Goal: Information Seeking & Learning: Learn about a topic

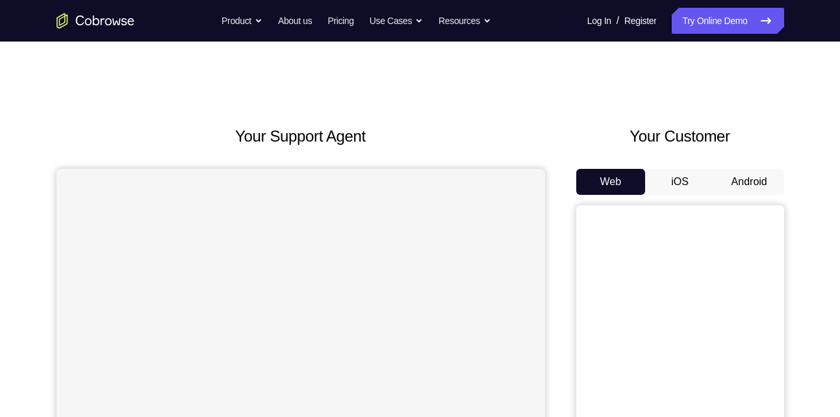
click at [745, 184] on button "Android" at bounding box center [750, 182] width 70 height 26
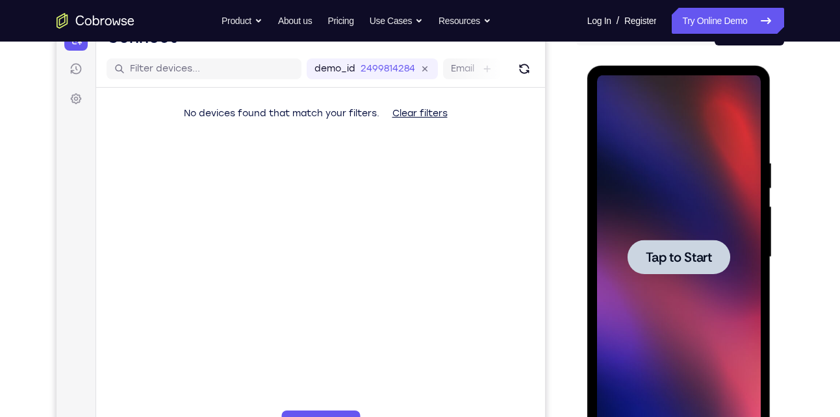
click at [729, 235] on div at bounding box center [679, 257] width 164 height 364
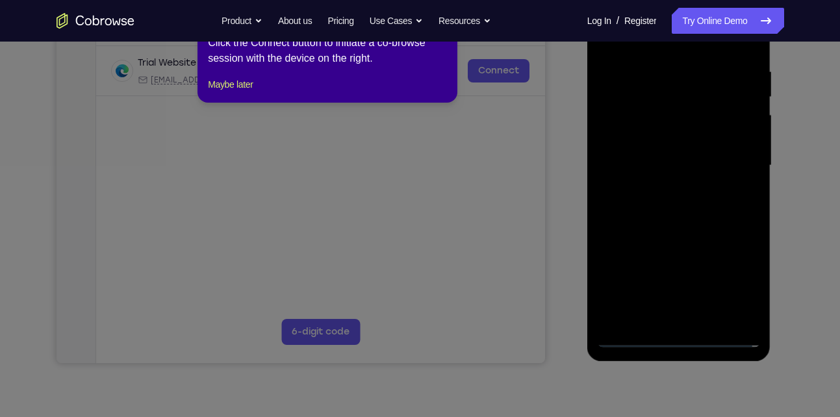
scroll to position [242, 0]
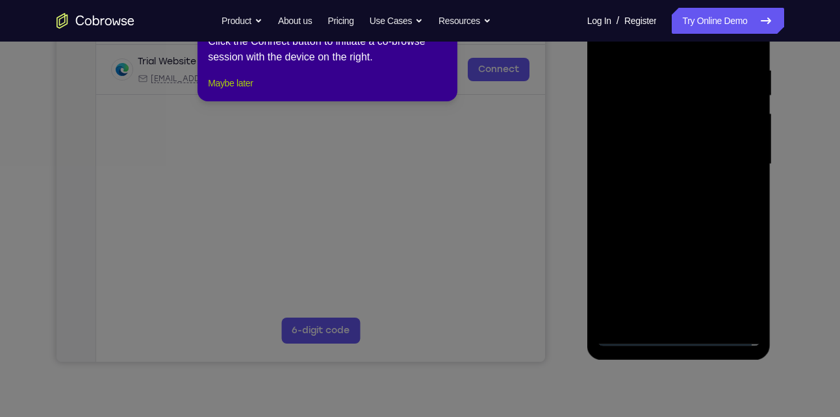
click at [248, 91] on button "Maybe later" at bounding box center [230, 83] width 45 height 16
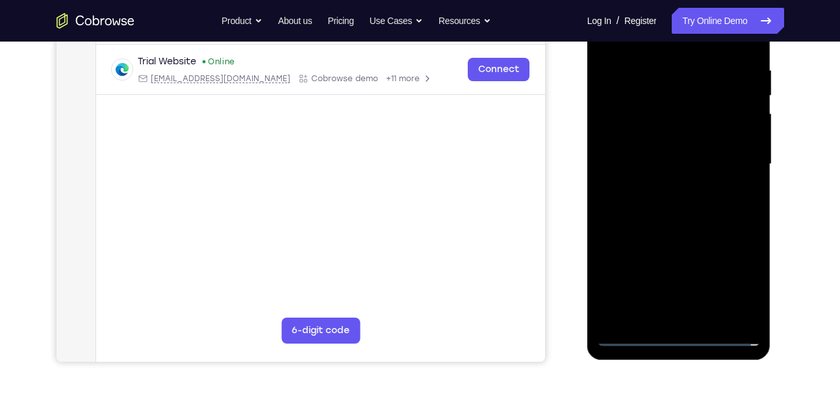
click at [678, 333] on div at bounding box center [679, 164] width 164 height 364
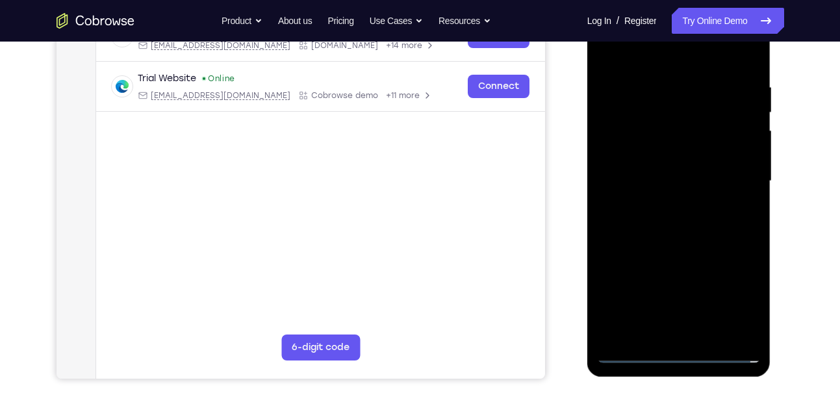
scroll to position [225, 0]
click at [733, 289] on div at bounding box center [679, 182] width 164 height 364
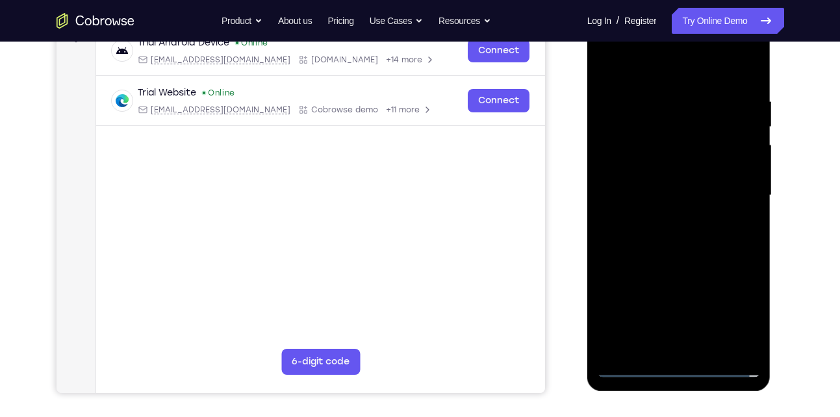
scroll to position [191, 0]
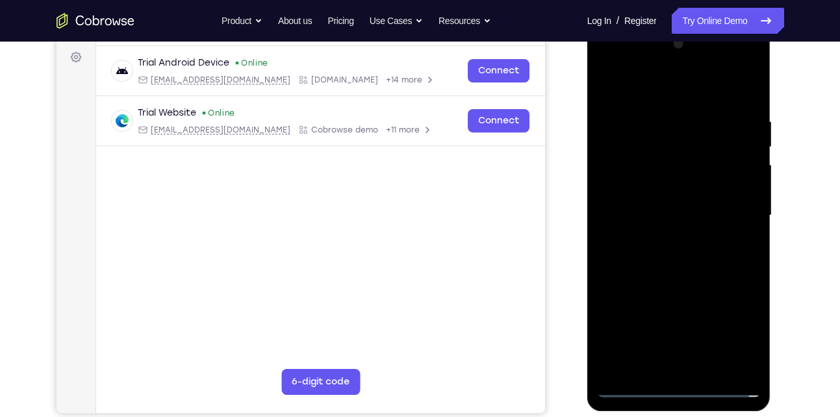
click at [623, 70] on div at bounding box center [679, 216] width 164 height 364
click at [735, 205] on div at bounding box center [679, 216] width 164 height 364
click at [669, 237] on div at bounding box center [679, 216] width 164 height 364
click at [656, 201] on div at bounding box center [679, 216] width 164 height 364
click at [664, 188] on div at bounding box center [679, 216] width 164 height 364
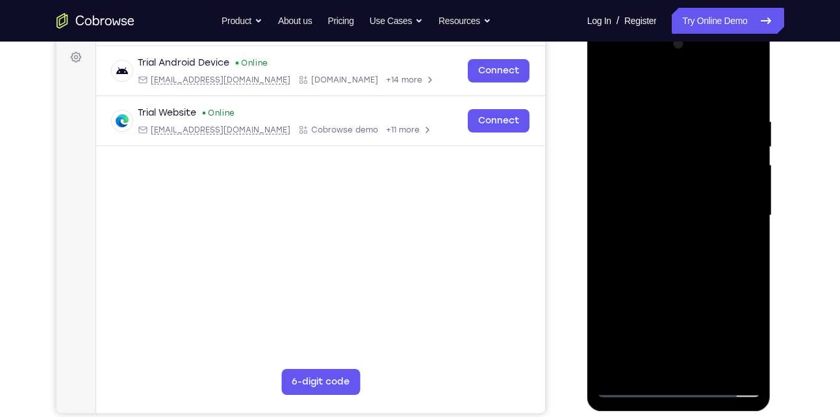
click at [669, 211] on div at bounding box center [679, 216] width 164 height 364
click at [714, 371] on div at bounding box center [679, 216] width 164 height 364
click at [675, 282] on div at bounding box center [679, 216] width 164 height 364
click at [712, 230] on div at bounding box center [679, 216] width 164 height 364
click at [739, 84] on div at bounding box center [679, 216] width 164 height 364
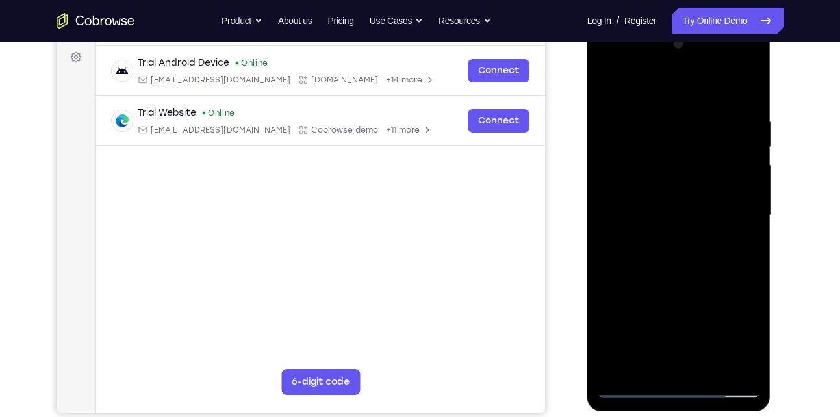
drag, startPoint x: 693, startPoint y: 193, endPoint x: 694, endPoint y: 287, distance: 94.3
click at [694, 287] on div at bounding box center [679, 216] width 164 height 364
click at [670, 234] on div at bounding box center [679, 216] width 164 height 364
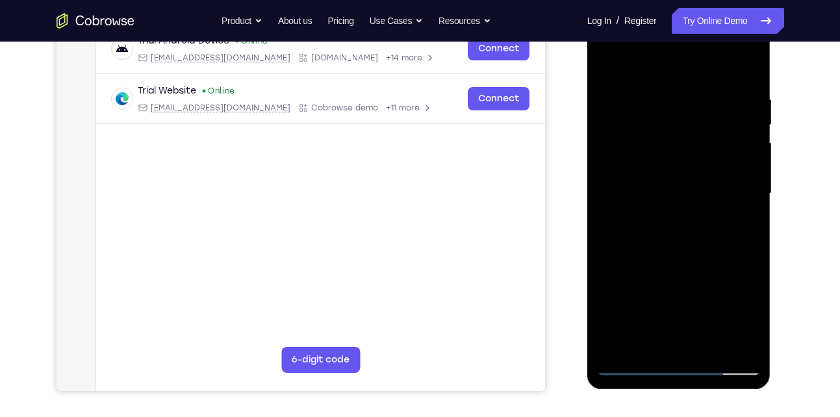
scroll to position [214, 0]
click at [688, 102] on div at bounding box center [679, 193] width 164 height 364
click at [636, 195] on div at bounding box center [679, 193] width 164 height 364
click at [705, 107] on div at bounding box center [679, 193] width 164 height 364
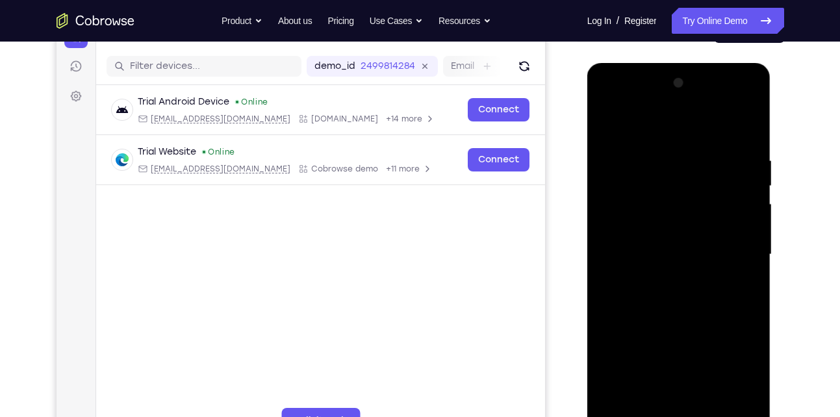
scroll to position [151, 0]
click at [641, 127] on div at bounding box center [679, 255] width 164 height 364
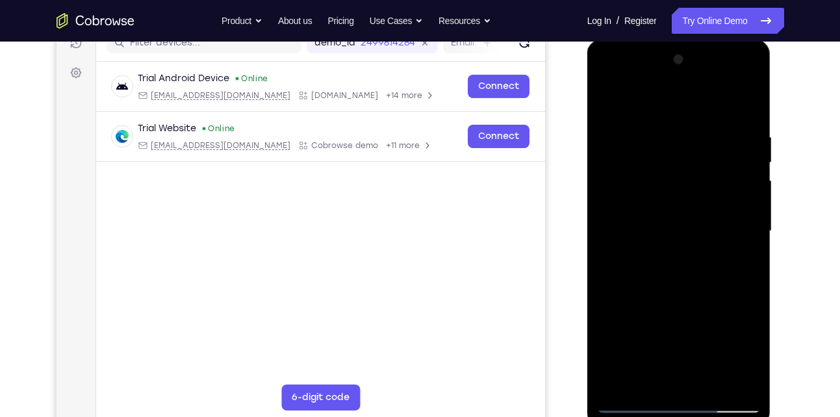
scroll to position [176, 0]
click at [712, 290] on div at bounding box center [679, 231] width 164 height 364
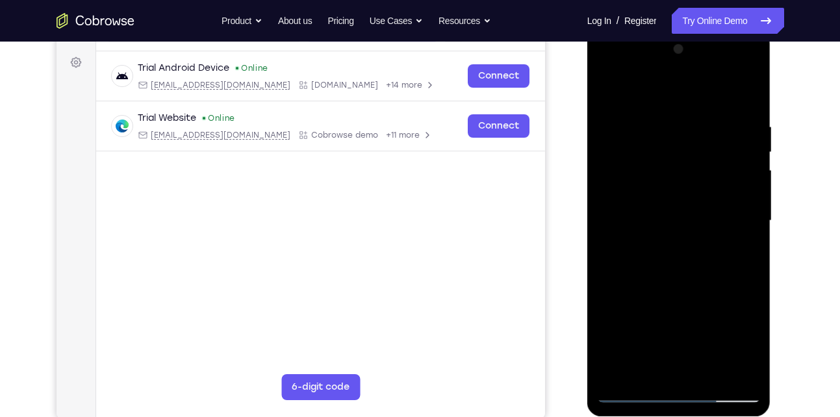
scroll to position [188, 0]
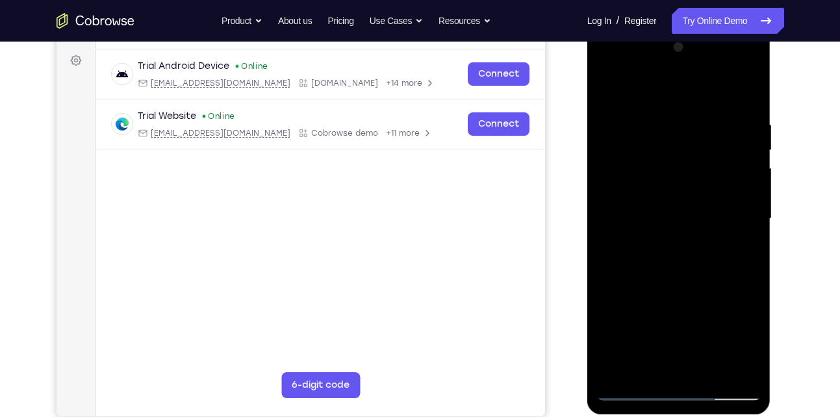
click at [666, 222] on div at bounding box center [679, 219] width 164 height 364
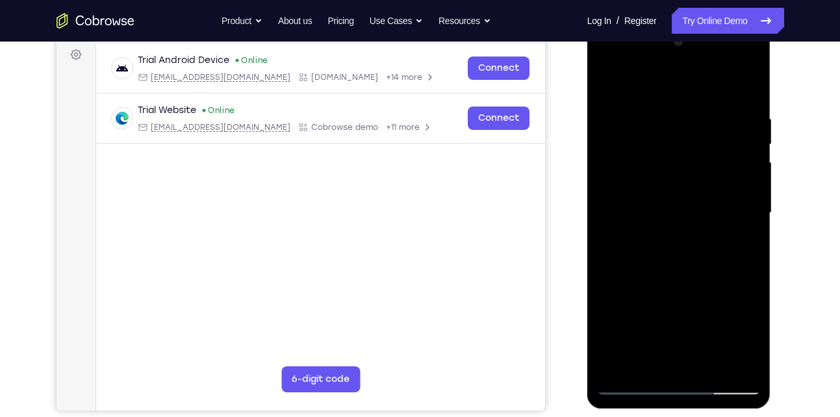
scroll to position [195, 0]
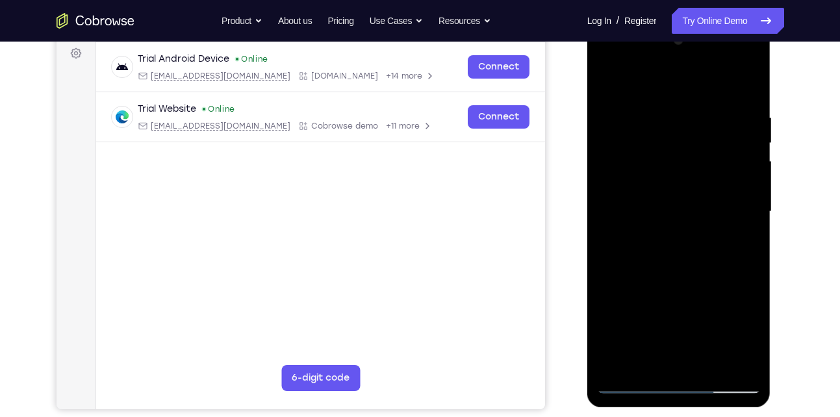
click at [755, 198] on div at bounding box center [679, 212] width 164 height 364
click at [744, 205] on div at bounding box center [679, 212] width 164 height 364
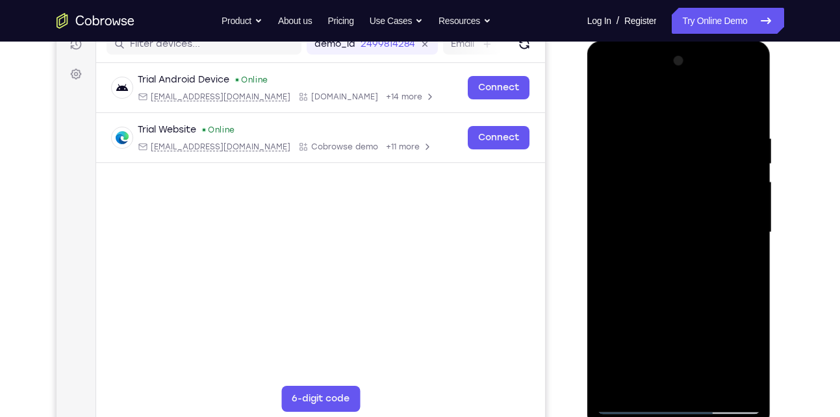
scroll to position [174, 0]
click at [736, 197] on div at bounding box center [679, 233] width 164 height 364
click at [744, 196] on div at bounding box center [679, 233] width 164 height 364
click at [753, 196] on div at bounding box center [679, 233] width 164 height 364
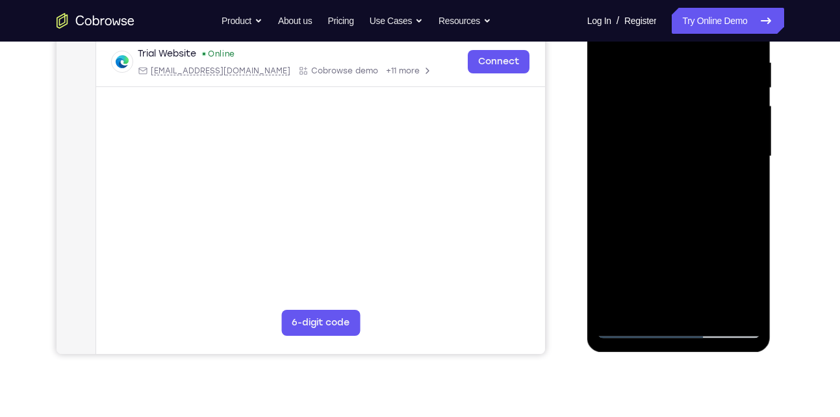
scroll to position [251, 0]
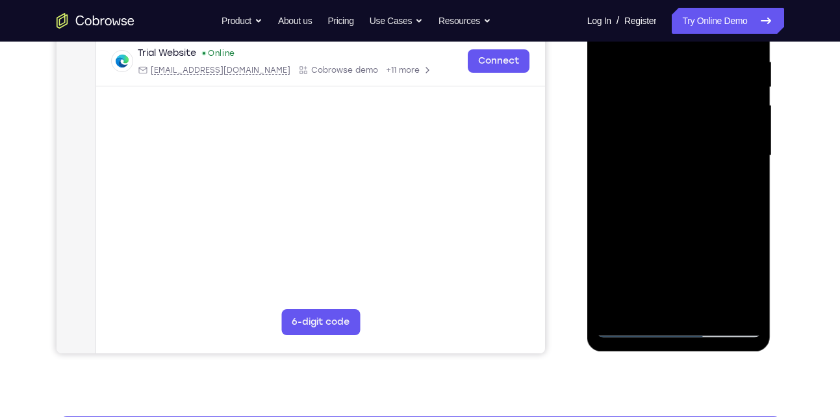
click at [755, 189] on div at bounding box center [679, 156] width 164 height 364
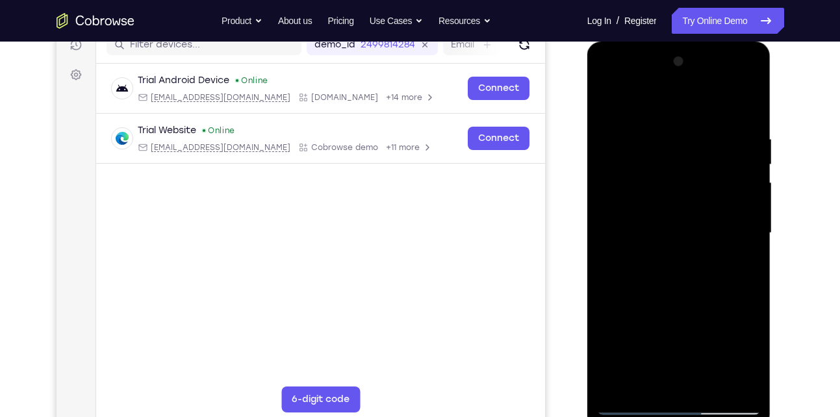
scroll to position [173, 0]
click at [740, 191] on div at bounding box center [679, 234] width 164 height 364
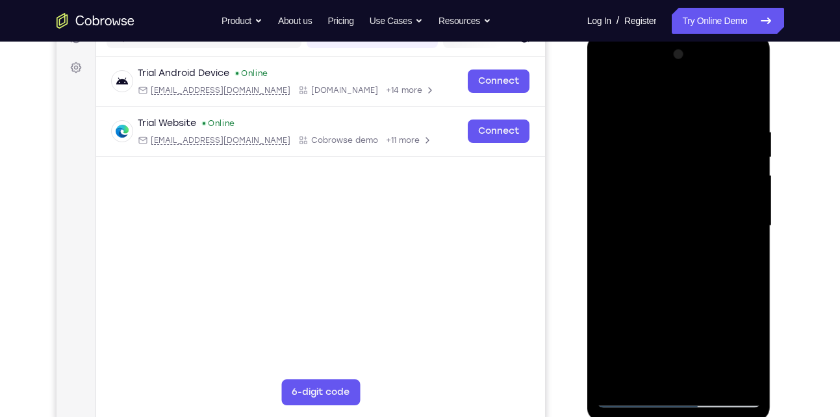
click at [749, 192] on div at bounding box center [679, 226] width 164 height 364
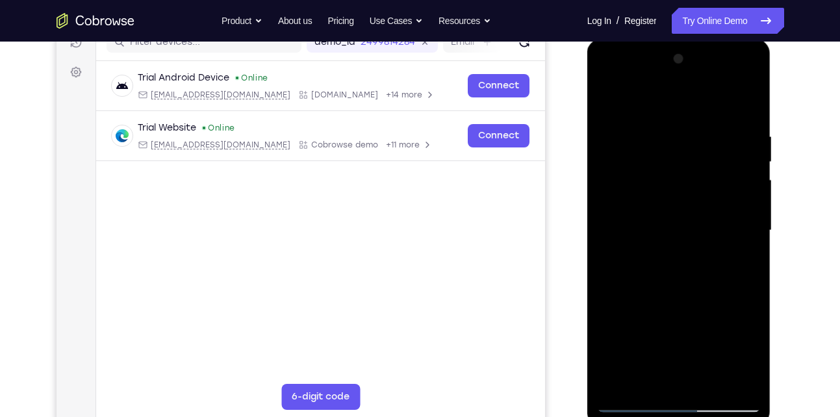
scroll to position [176, 0]
click at [741, 192] on div at bounding box center [679, 231] width 164 height 364
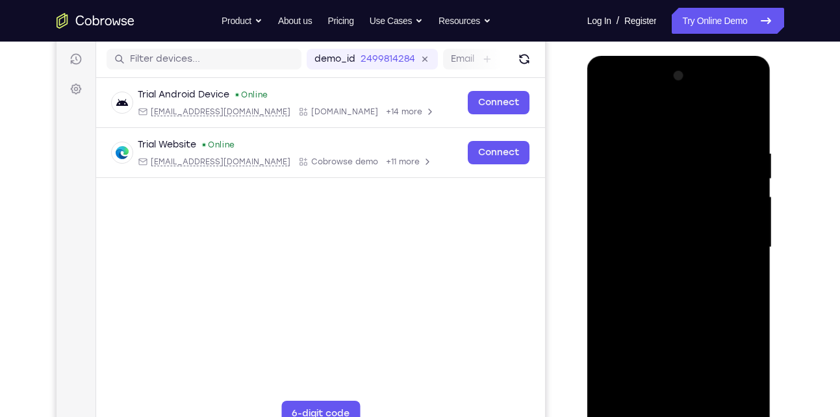
scroll to position [159, 0]
click at [707, 192] on div at bounding box center [679, 248] width 164 height 364
click at [758, 167] on div at bounding box center [679, 248] width 164 height 364
click at [731, 125] on div at bounding box center [679, 248] width 164 height 364
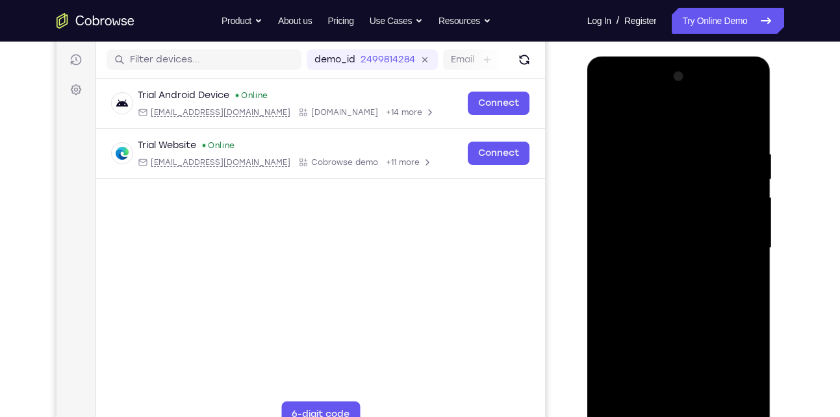
click at [749, 76] on div at bounding box center [679, 248] width 164 height 364
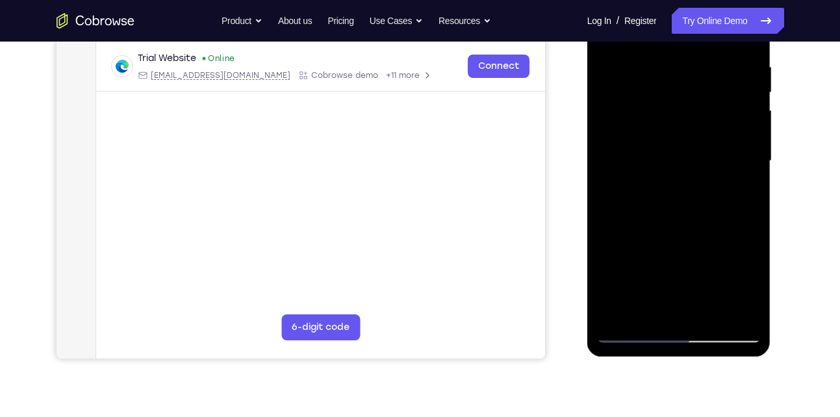
scroll to position [246, 0]
click at [711, 311] on div at bounding box center [679, 161] width 164 height 364
click at [676, 169] on div at bounding box center [679, 161] width 164 height 364
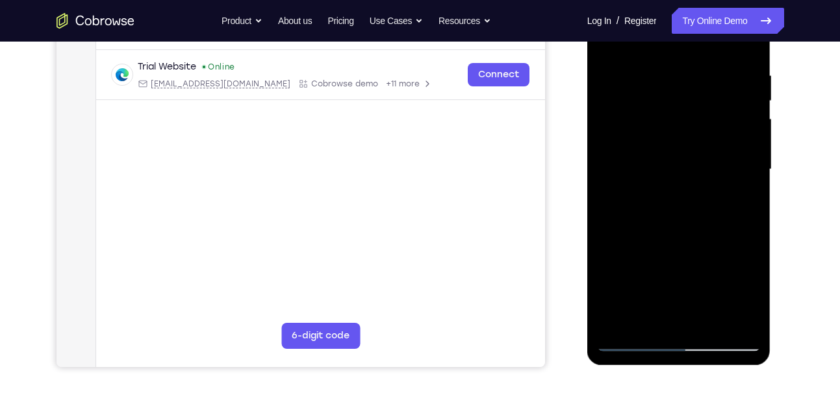
scroll to position [241, 0]
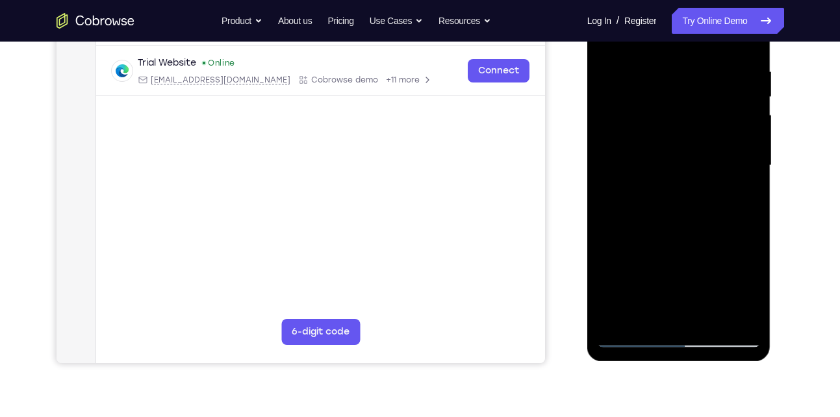
drag, startPoint x: 686, startPoint y: 181, endPoint x: 673, endPoint y: 228, distance: 49.2
click at [673, 228] on div at bounding box center [679, 166] width 164 height 364
click at [757, 293] on div at bounding box center [679, 166] width 164 height 364
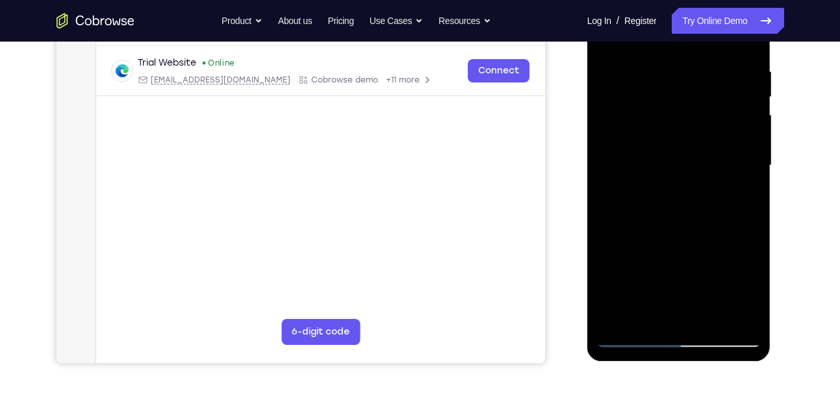
click at [757, 293] on div at bounding box center [679, 166] width 164 height 364
click at [744, 198] on div at bounding box center [679, 166] width 164 height 364
click at [616, 56] on div at bounding box center [679, 166] width 164 height 364
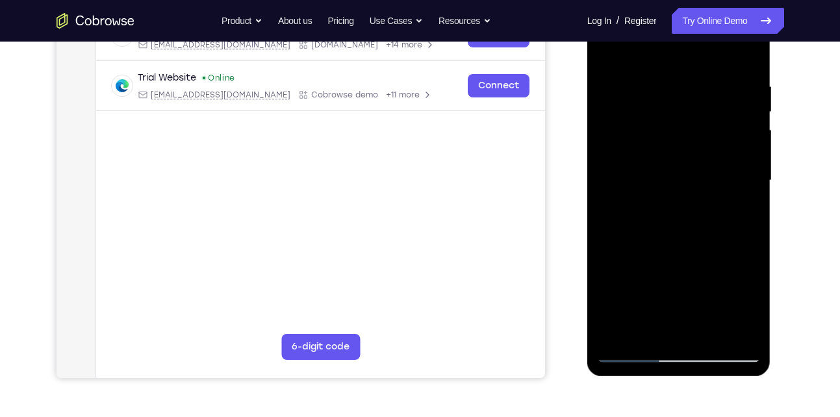
scroll to position [216, 0]
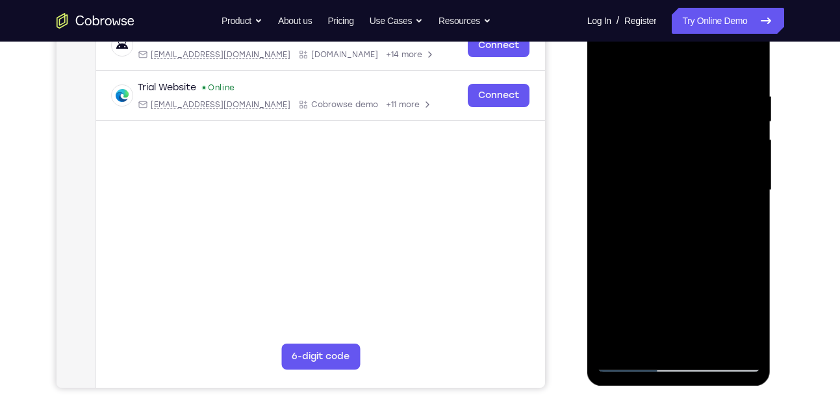
click at [612, 59] on div at bounding box center [679, 190] width 164 height 364
click at [709, 344] on div at bounding box center [679, 190] width 164 height 364
click at [658, 178] on div at bounding box center [679, 190] width 164 height 364
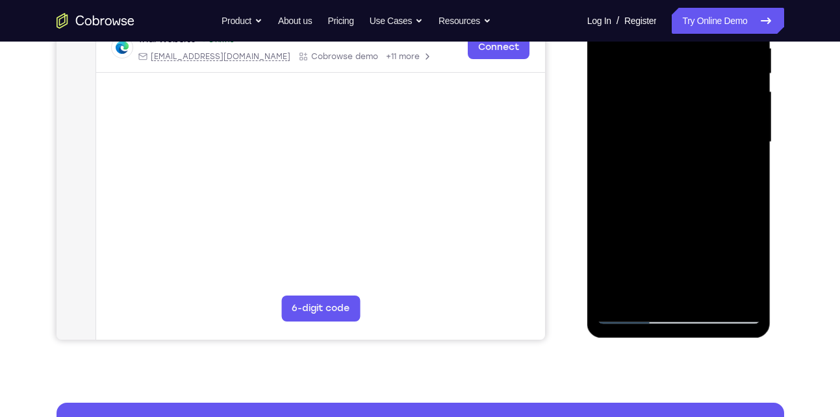
scroll to position [263, 0]
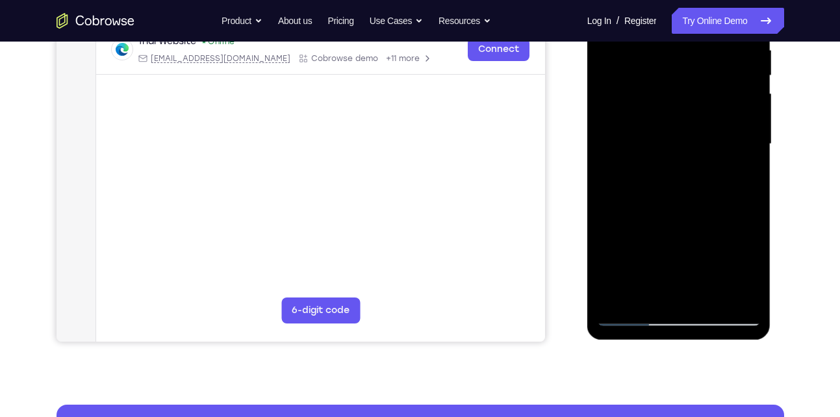
click at [703, 145] on div at bounding box center [679, 144] width 164 height 364
click at [705, 164] on div at bounding box center [679, 144] width 164 height 364
click at [666, 151] on div at bounding box center [679, 144] width 164 height 364
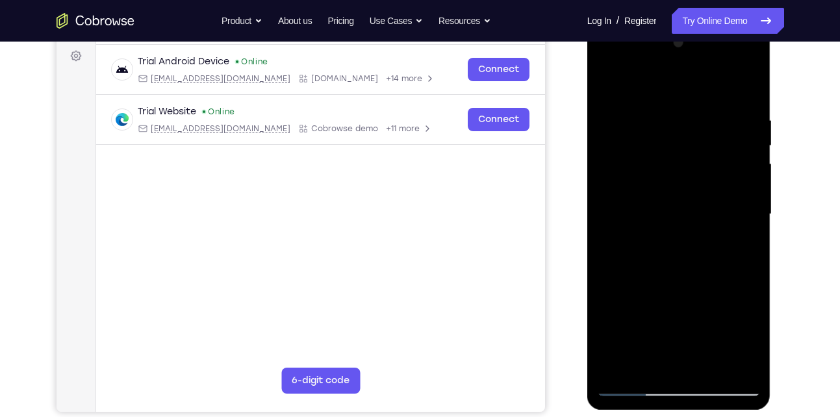
scroll to position [189, 0]
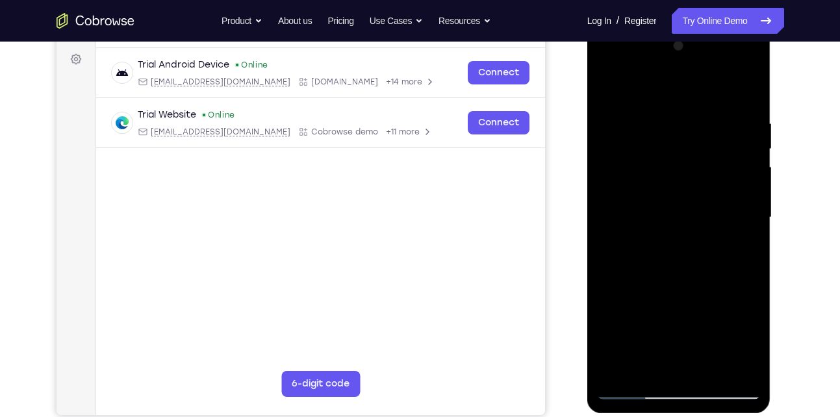
click at [610, 86] on div at bounding box center [679, 218] width 164 height 364
click at [700, 228] on div at bounding box center [679, 218] width 164 height 364
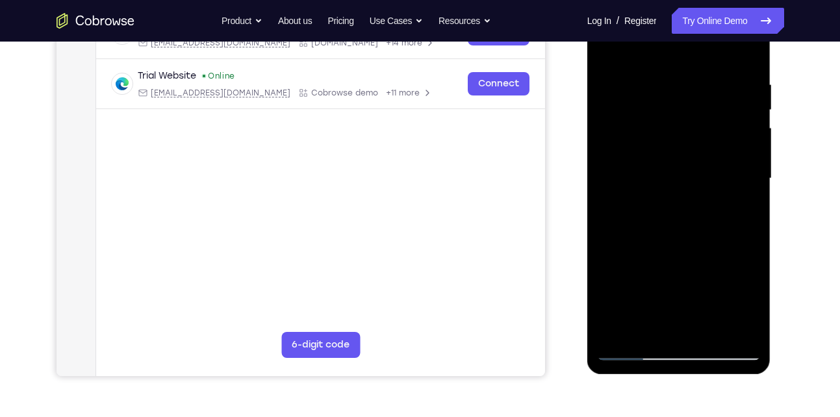
scroll to position [248, 0]
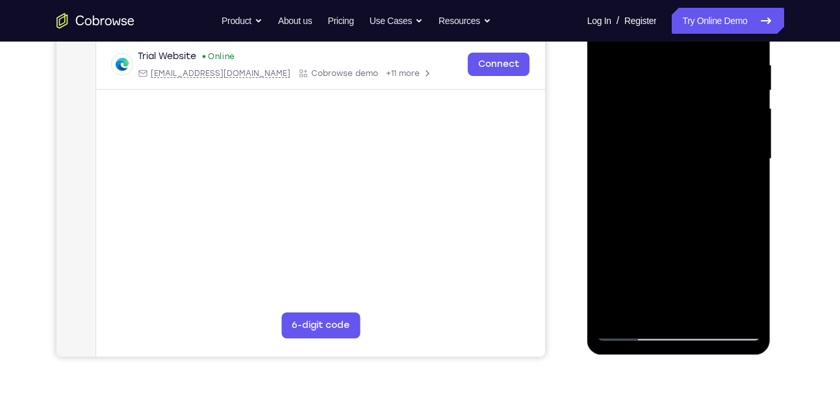
click at [747, 191] on div at bounding box center [679, 159] width 164 height 364
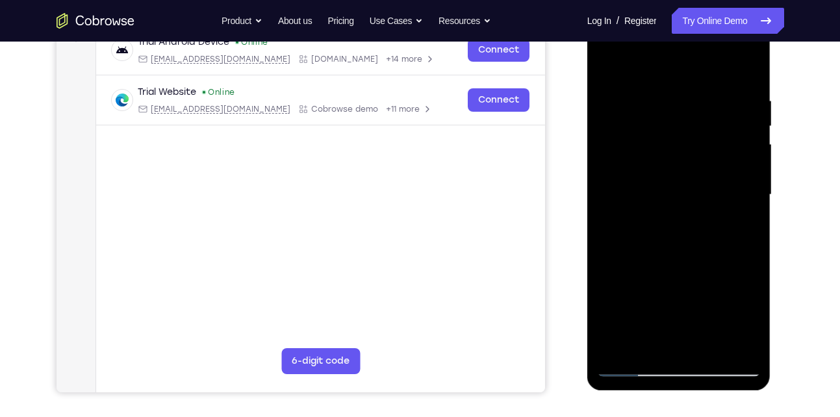
scroll to position [211, 0]
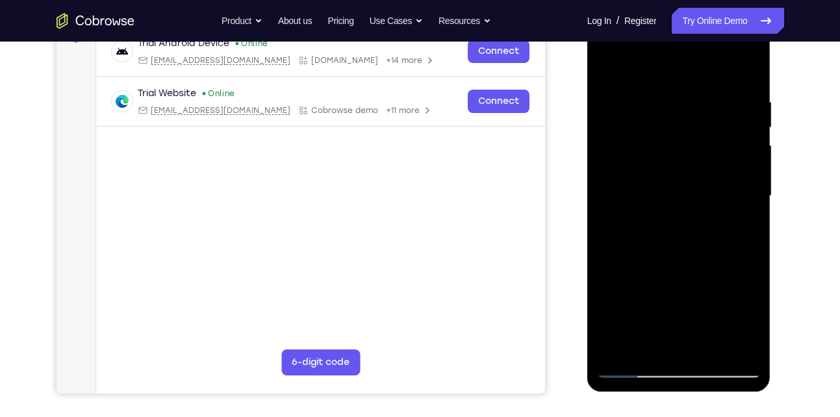
click at [614, 68] on div at bounding box center [679, 196] width 164 height 364
click at [667, 233] on div at bounding box center [679, 196] width 164 height 364
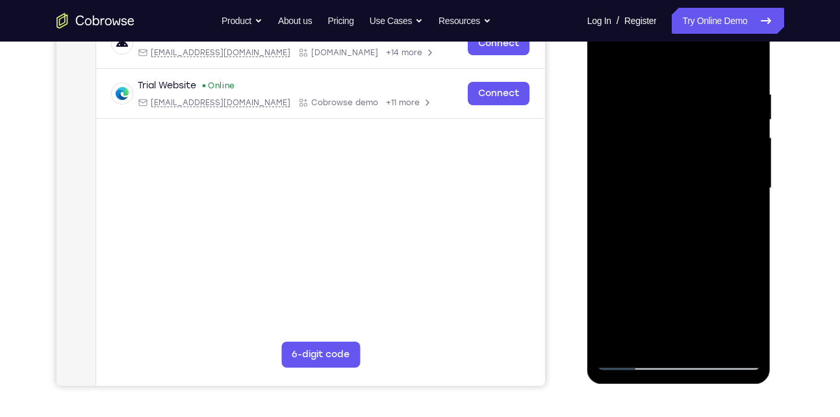
scroll to position [220, 0]
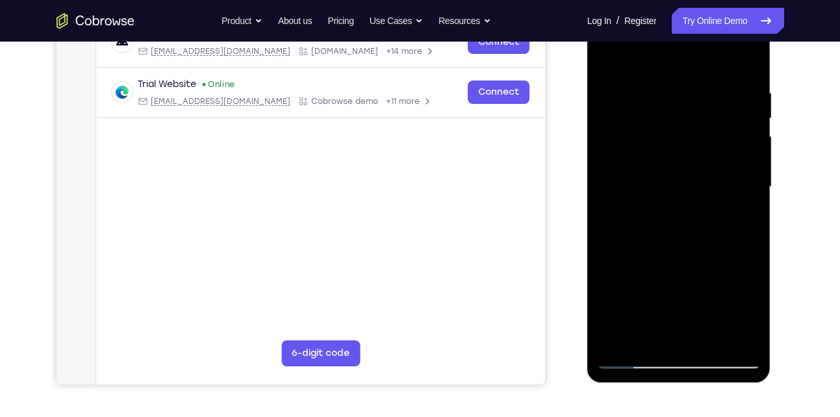
click at [739, 211] on div at bounding box center [679, 187] width 164 height 364
click at [747, 333] on div at bounding box center [679, 187] width 164 height 364
click at [606, 50] on div at bounding box center [679, 187] width 164 height 364
click at [612, 55] on div at bounding box center [679, 187] width 164 height 364
click at [625, 233] on div at bounding box center [679, 187] width 164 height 364
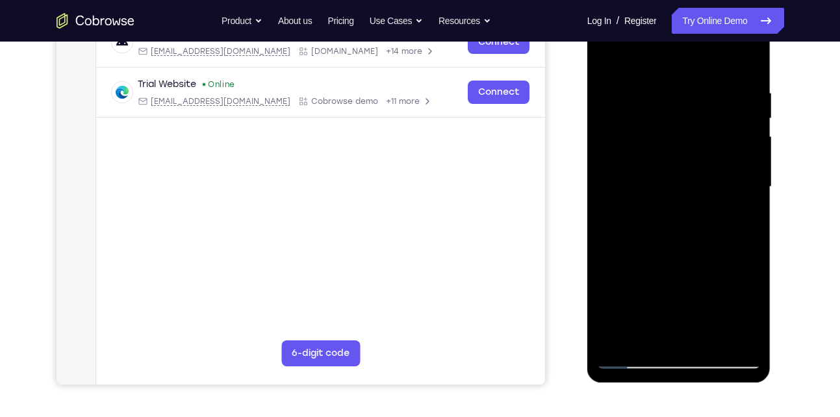
click at [625, 233] on div at bounding box center [679, 187] width 164 height 364
click at [651, 92] on div at bounding box center [679, 187] width 164 height 364
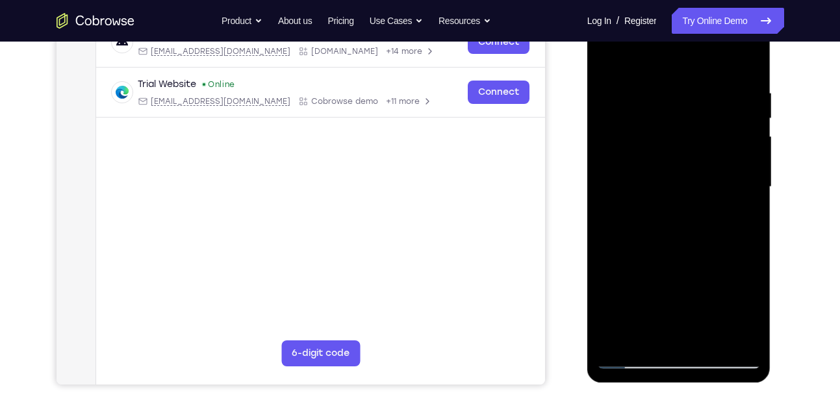
click at [738, 178] on div at bounding box center [679, 187] width 164 height 364
click at [698, 187] on div at bounding box center [679, 187] width 164 height 364
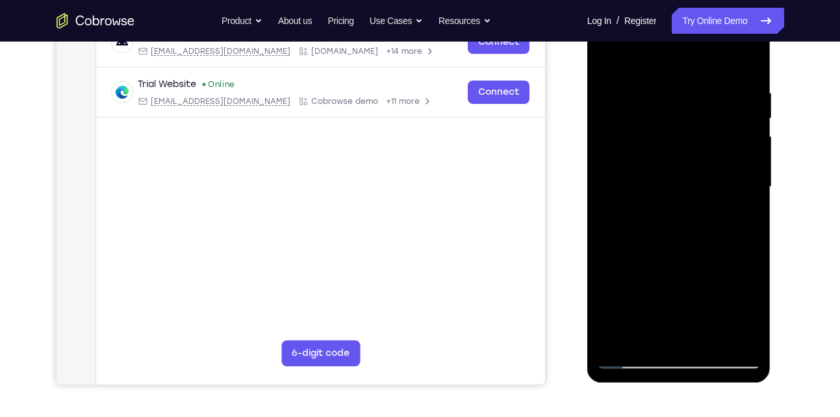
click at [698, 187] on div at bounding box center [679, 187] width 164 height 364
drag, startPoint x: 698, startPoint y: 187, endPoint x: 798, endPoint y: 148, distance: 107.7
click at [773, 148] on html "Online web based iOS Simulators and Android Emulators. Run iPhone, iPad, Mobile…" at bounding box center [680, 190] width 185 height 390
click at [747, 135] on div at bounding box center [679, 187] width 164 height 364
click at [716, 159] on div at bounding box center [679, 187] width 164 height 364
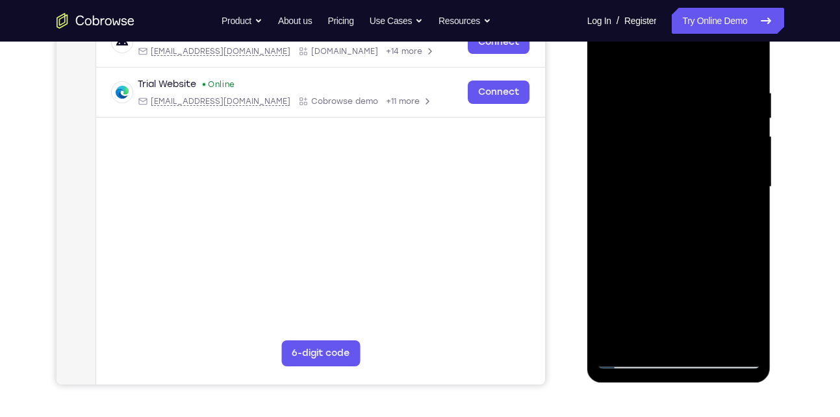
drag, startPoint x: 731, startPoint y: 166, endPoint x: 742, endPoint y: 375, distance: 208.9
click at [742, 375] on div at bounding box center [680, 188] width 184 height 387
drag, startPoint x: 707, startPoint y: 92, endPoint x: 657, endPoint y: 106, distance: 51.3
click at [657, 106] on div at bounding box center [679, 187] width 164 height 364
drag, startPoint x: 736, startPoint y: 90, endPoint x: 614, endPoint y: 96, distance: 123.0
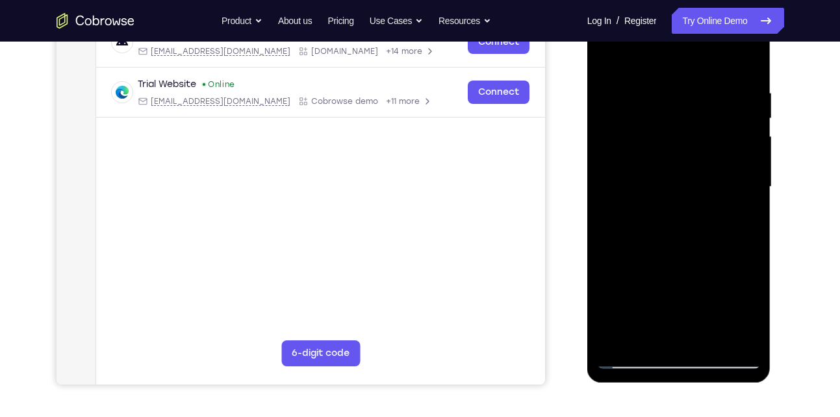
click at [614, 96] on div at bounding box center [679, 187] width 164 height 364
drag, startPoint x: 694, startPoint y: 245, endPoint x: 697, endPoint y: 94, distance: 150.8
click at [697, 94] on div at bounding box center [679, 187] width 164 height 364
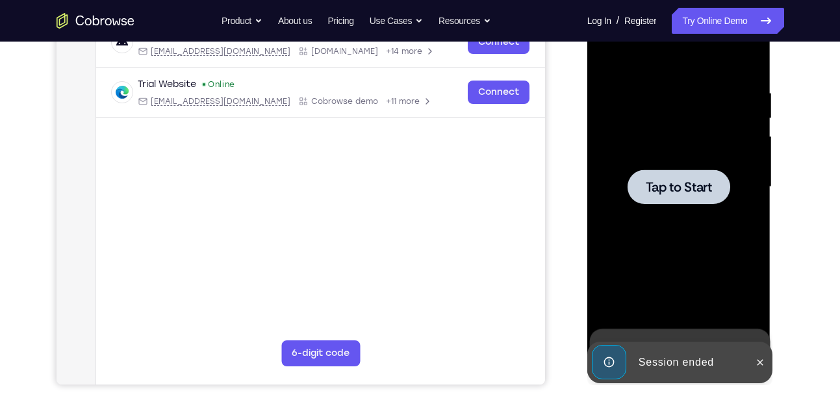
click at [694, 166] on div at bounding box center [679, 187] width 164 height 364
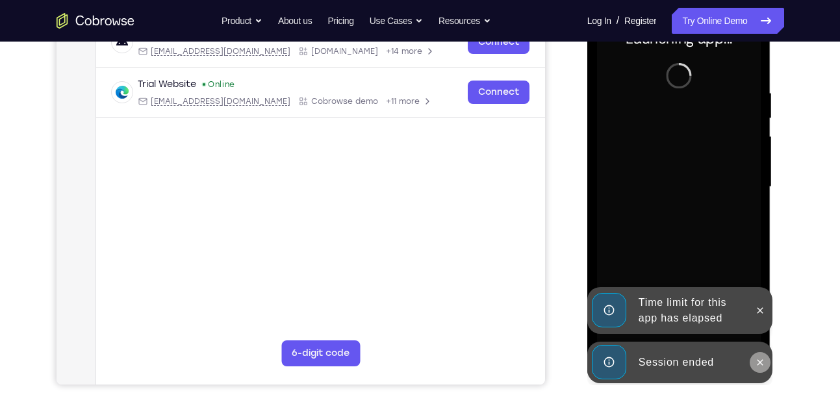
click at [757, 360] on icon at bounding box center [760, 363] width 10 height 10
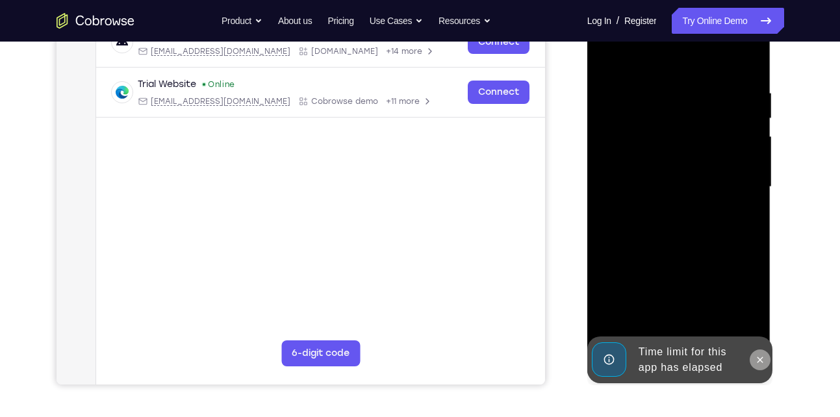
click at [757, 361] on icon at bounding box center [760, 360] width 10 height 10
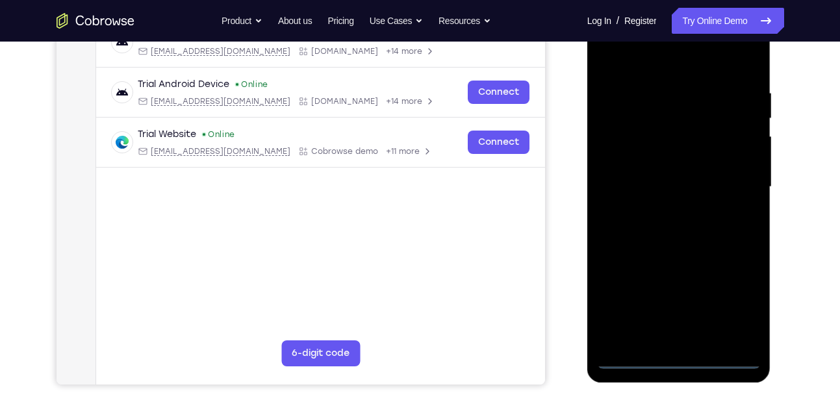
click at [681, 353] on div at bounding box center [679, 187] width 164 height 364
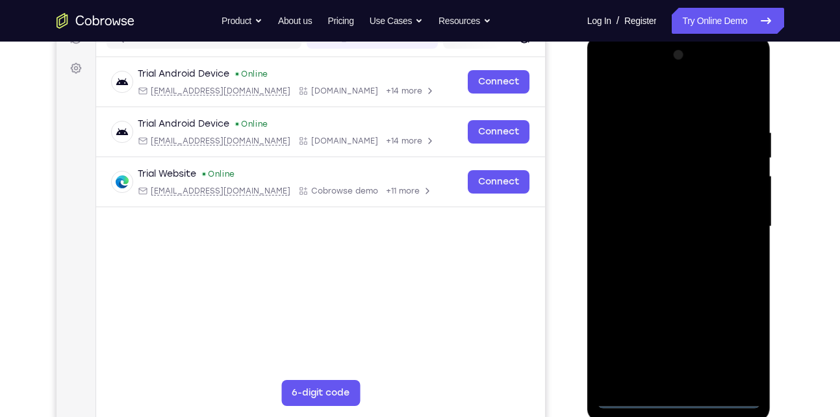
scroll to position [182, 0]
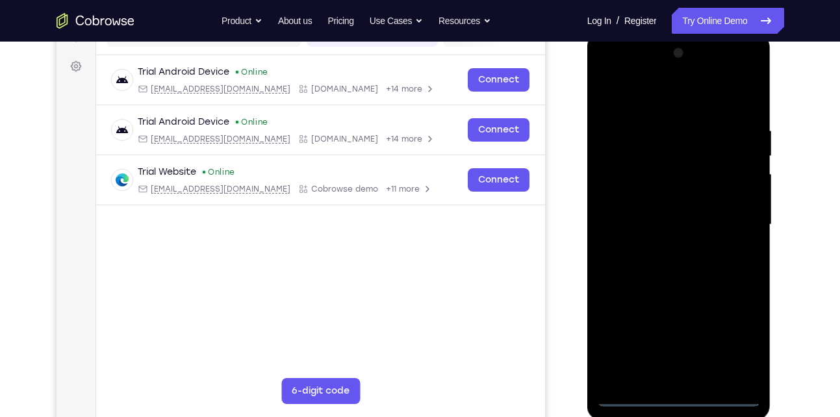
click at [677, 399] on div at bounding box center [679, 225] width 164 height 364
click at [731, 352] on div at bounding box center [679, 225] width 164 height 364
click at [621, 72] on div at bounding box center [679, 225] width 164 height 364
click at [729, 226] on div at bounding box center [679, 225] width 164 height 364
click at [670, 247] on div at bounding box center [679, 225] width 164 height 364
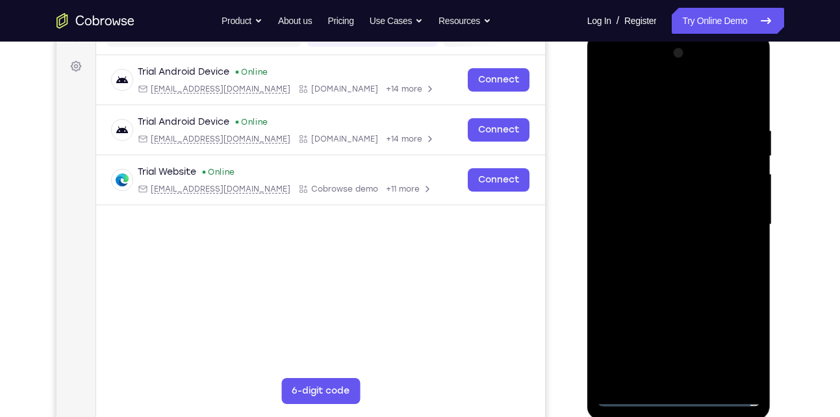
click at [671, 213] on div at bounding box center [679, 225] width 164 height 364
click at [656, 200] on div at bounding box center [679, 225] width 164 height 364
click at [651, 220] on div at bounding box center [679, 225] width 164 height 364
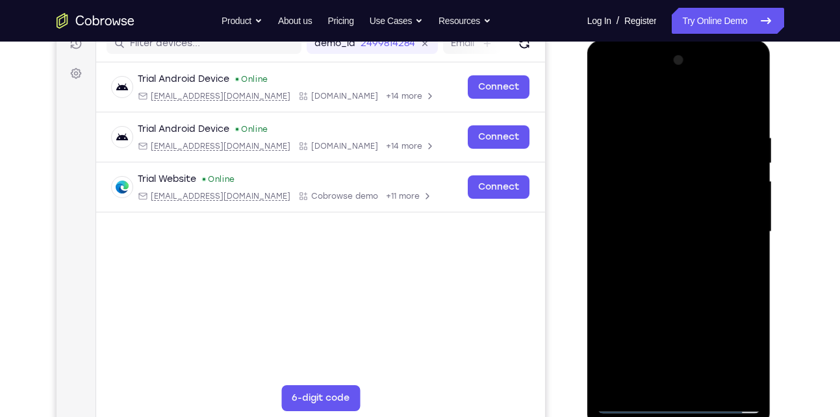
scroll to position [176, 0]
click at [665, 274] on div at bounding box center [679, 231] width 164 height 364
click at [707, 382] on div at bounding box center [679, 231] width 164 height 364
click at [730, 293] on div at bounding box center [679, 231] width 164 height 364
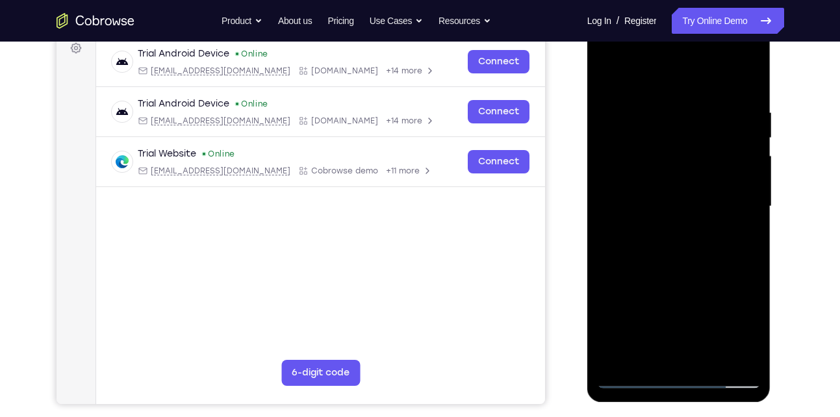
scroll to position [203, 0]
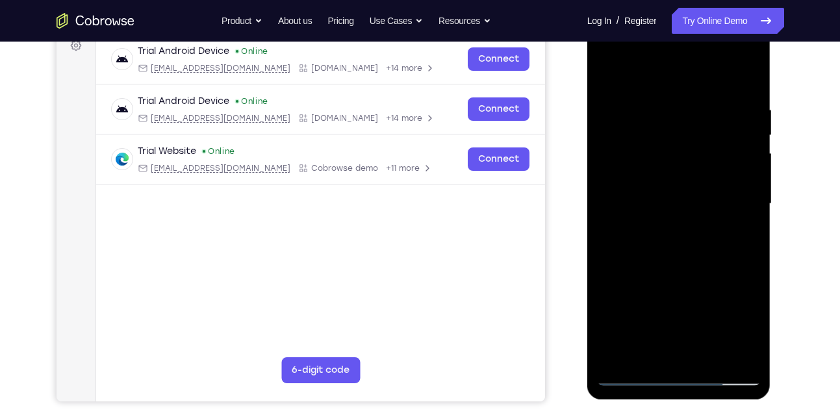
click at [751, 262] on div at bounding box center [679, 204] width 164 height 364
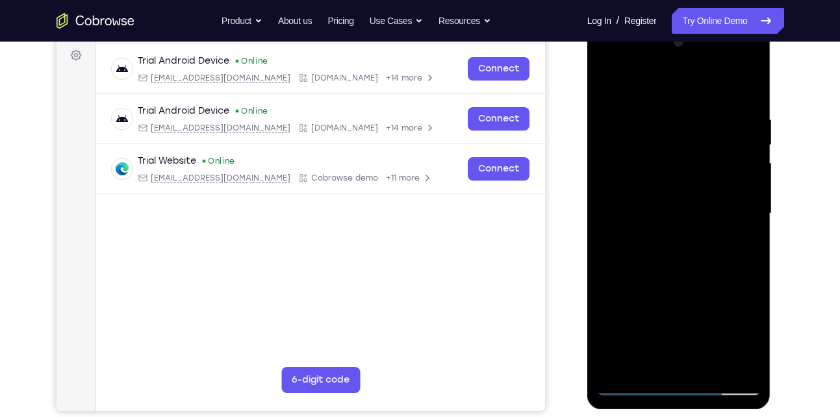
scroll to position [192, 0]
click at [751, 273] on div at bounding box center [679, 215] width 164 height 364
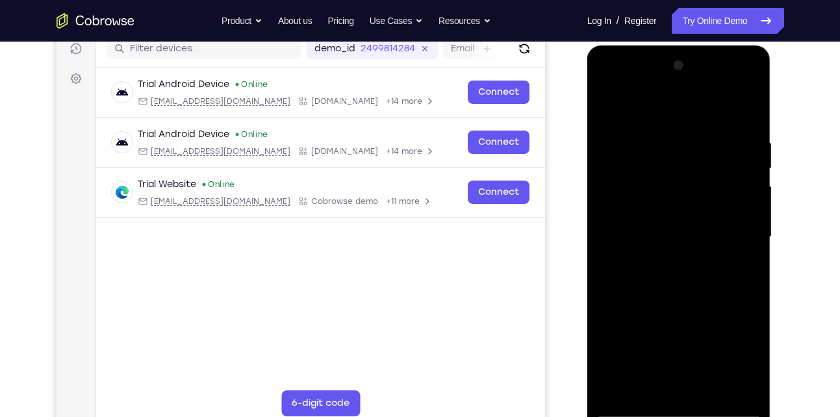
scroll to position [169, 0]
click at [645, 177] on div at bounding box center [679, 238] width 164 height 364
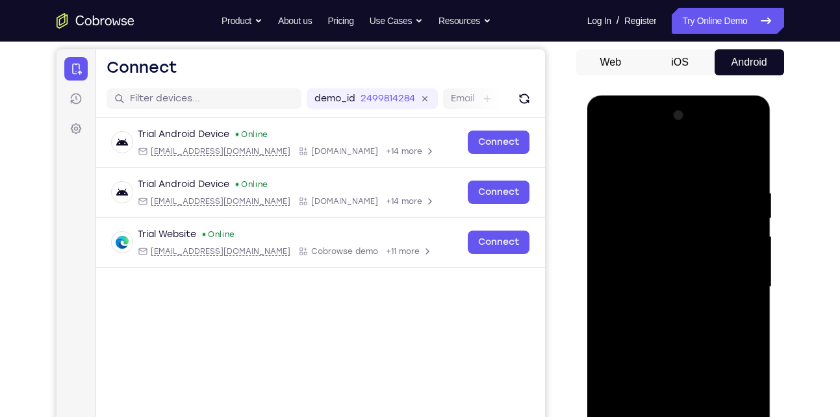
scroll to position [118, 0]
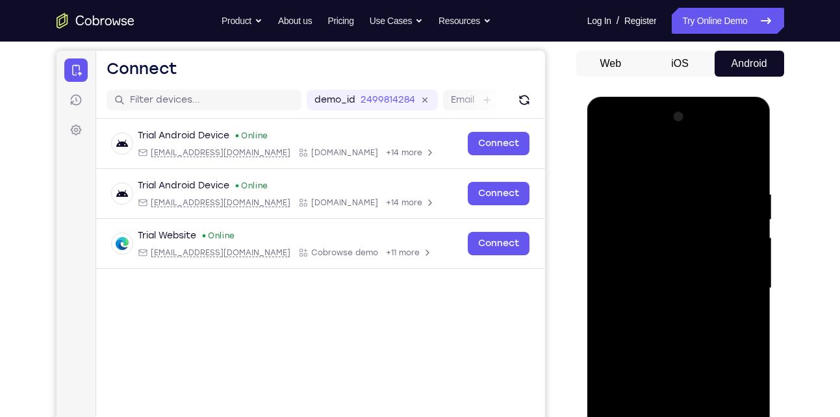
drag, startPoint x: 700, startPoint y: 270, endPoint x: 720, endPoint y: 169, distance: 102.6
click at [720, 169] on div at bounding box center [679, 289] width 164 height 364
drag, startPoint x: 672, startPoint y: 296, endPoint x: 692, endPoint y: 250, distance: 49.8
click at [692, 250] on div at bounding box center [679, 289] width 164 height 364
drag, startPoint x: 713, startPoint y: 255, endPoint x: 717, endPoint y: 231, distance: 25.0
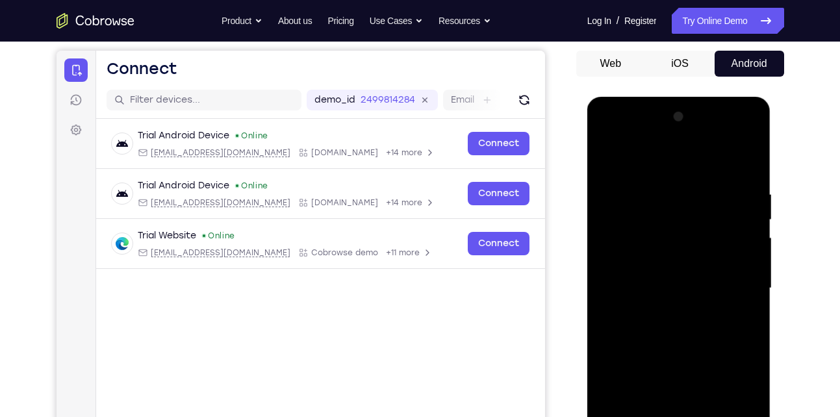
click at [717, 231] on div at bounding box center [679, 289] width 164 height 364
drag, startPoint x: 703, startPoint y: 262, endPoint x: 729, endPoint y: 187, distance: 79.8
click at [729, 187] on div at bounding box center [679, 289] width 164 height 364
drag, startPoint x: 696, startPoint y: 286, endPoint x: 722, endPoint y: 187, distance: 102.8
click at [722, 187] on div at bounding box center [679, 289] width 164 height 364
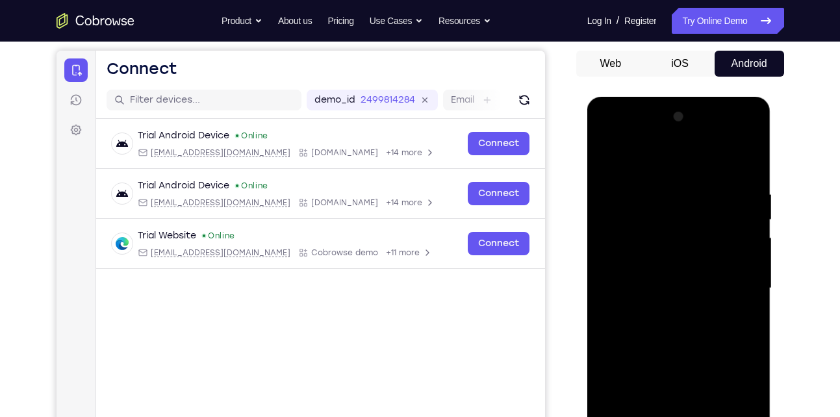
drag, startPoint x: 713, startPoint y: 225, endPoint x: 612, endPoint y: 367, distance: 174.3
click at [612, 367] on div at bounding box center [679, 289] width 164 height 364
drag, startPoint x: 697, startPoint y: 228, endPoint x: 595, endPoint y: 367, distance: 172.0
click at [595, 367] on div at bounding box center [680, 290] width 184 height 387
drag, startPoint x: 670, startPoint y: 273, endPoint x: 691, endPoint y: 176, distance: 99.2
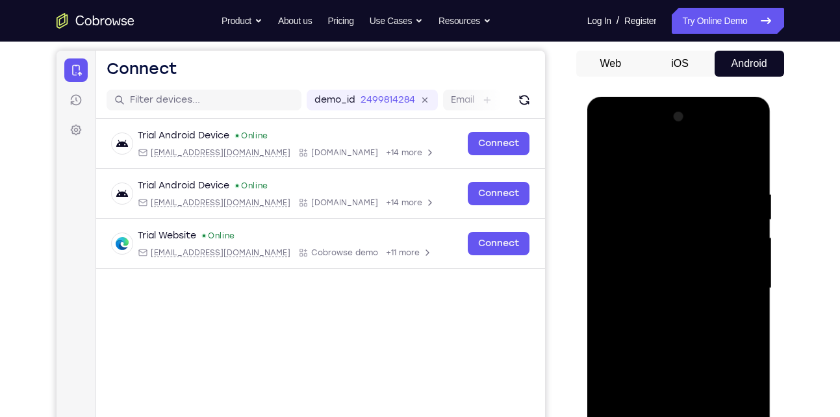
click at [691, 176] on div at bounding box center [679, 289] width 164 height 364
drag, startPoint x: 651, startPoint y: 303, endPoint x: 696, endPoint y: 190, distance: 121.9
click at [696, 190] on div at bounding box center [679, 289] width 164 height 364
drag, startPoint x: 680, startPoint y: 283, endPoint x: 709, endPoint y: 181, distance: 105.5
click at [709, 181] on div at bounding box center [679, 289] width 164 height 364
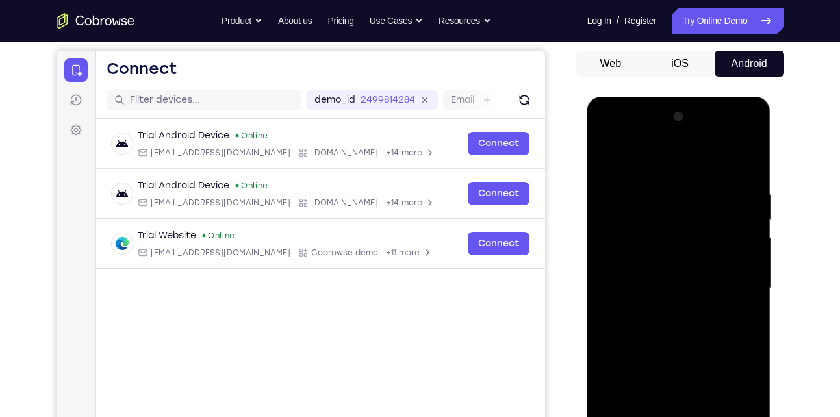
drag, startPoint x: 671, startPoint y: 286, endPoint x: 700, endPoint y: 171, distance: 118.7
click at [700, 171] on div at bounding box center [679, 289] width 164 height 364
drag, startPoint x: 706, startPoint y: 226, endPoint x: 690, endPoint y: 367, distance: 142.0
click at [690, 367] on div at bounding box center [679, 289] width 164 height 364
drag, startPoint x: 706, startPoint y: 281, endPoint x: 642, endPoint y: 367, distance: 106.7
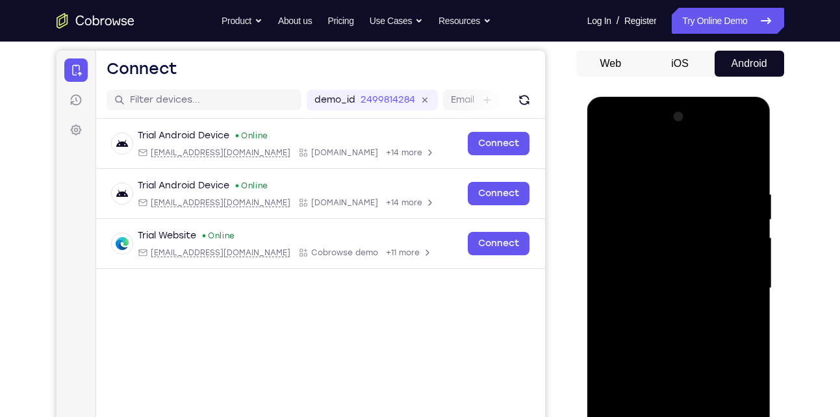
click at [642, 367] on div at bounding box center [679, 289] width 164 height 364
drag, startPoint x: 681, startPoint y: 233, endPoint x: 601, endPoint y: 345, distance: 138.0
click at [601, 345] on div at bounding box center [679, 289] width 164 height 364
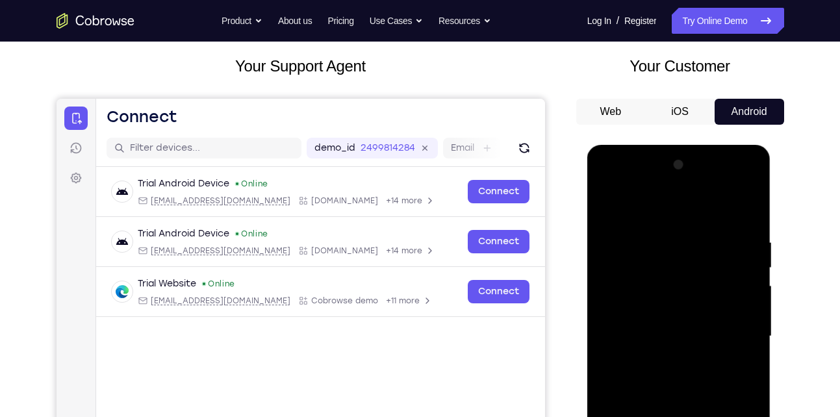
scroll to position [66, 0]
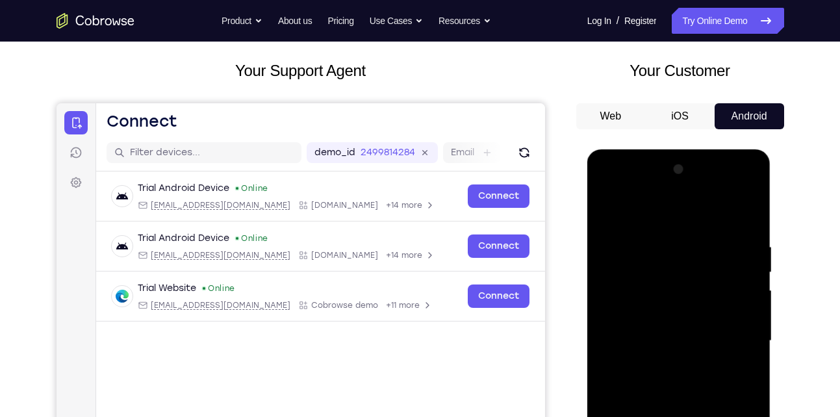
click at [609, 209] on div at bounding box center [679, 341] width 164 height 364
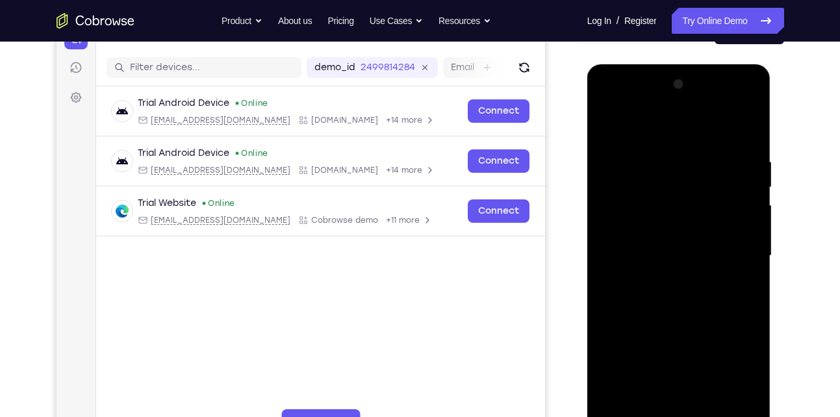
scroll to position [193, 0]
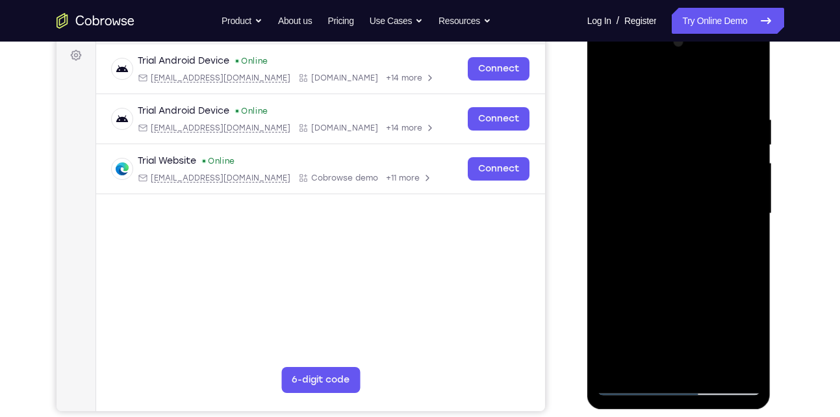
click at [639, 369] on div at bounding box center [679, 214] width 164 height 364
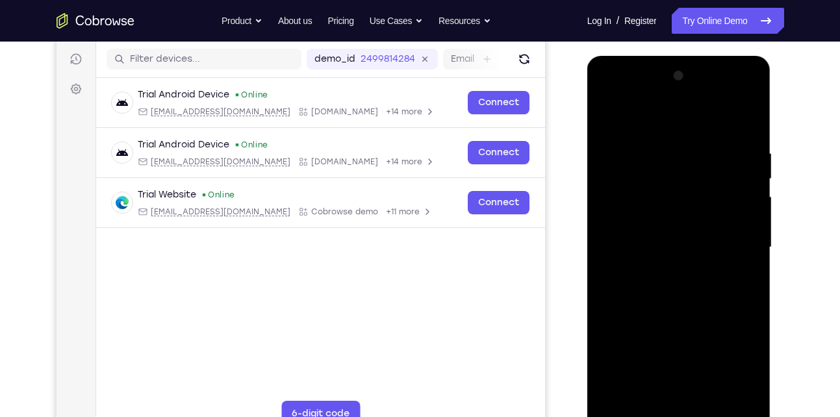
scroll to position [159, 0]
click at [673, 115] on div at bounding box center [679, 248] width 164 height 364
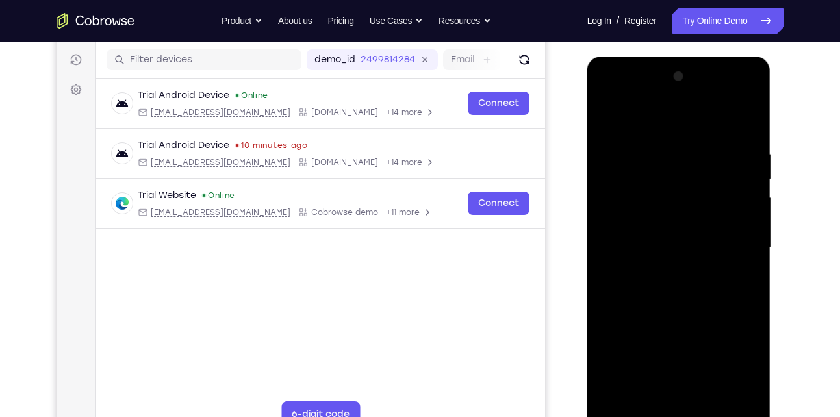
drag, startPoint x: 671, startPoint y: 156, endPoint x: 638, endPoint y: 318, distance: 165.4
click at [638, 318] on div at bounding box center [679, 248] width 164 height 364
click at [696, 137] on div at bounding box center [679, 248] width 164 height 364
drag, startPoint x: 696, startPoint y: 144, endPoint x: 701, endPoint y: 155, distance: 12.6
click at [701, 155] on div at bounding box center [679, 248] width 164 height 364
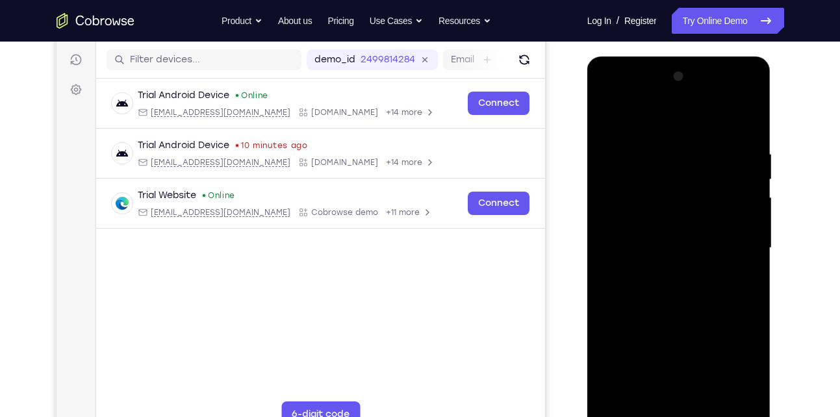
click at [667, 143] on div at bounding box center [679, 248] width 164 height 364
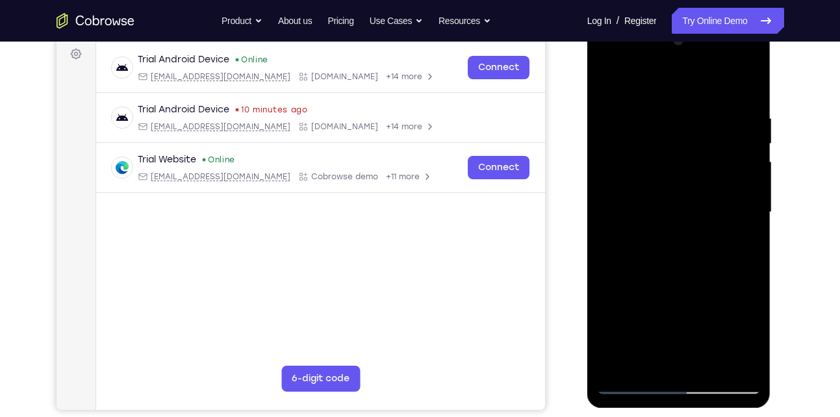
scroll to position [196, 0]
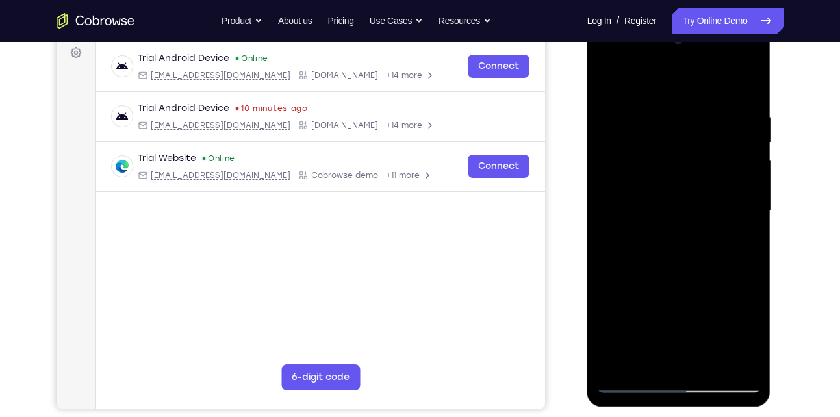
click at [676, 318] on div at bounding box center [679, 211] width 164 height 364
drag, startPoint x: 655, startPoint y: 322, endPoint x: 669, endPoint y: 169, distance: 154.0
click at [669, 169] on div at bounding box center [679, 211] width 164 height 364
drag, startPoint x: 664, startPoint y: 316, endPoint x: 697, endPoint y: 110, distance: 208.8
click at [697, 110] on div at bounding box center [679, 211] width 164 height 364
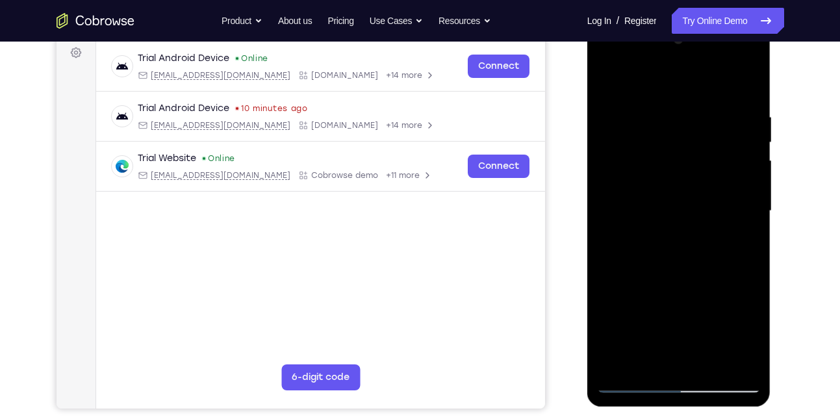
drag, startPoint x: 676, startPoint y: 152, endPoint x: 597, endPoint y: 379, distance: 240.1
click at [597, 379] on div at bounding box center [679, 211] width 164 height 364
click at [608, 214] on div at bounding box center [679, 211] width 164 height 364
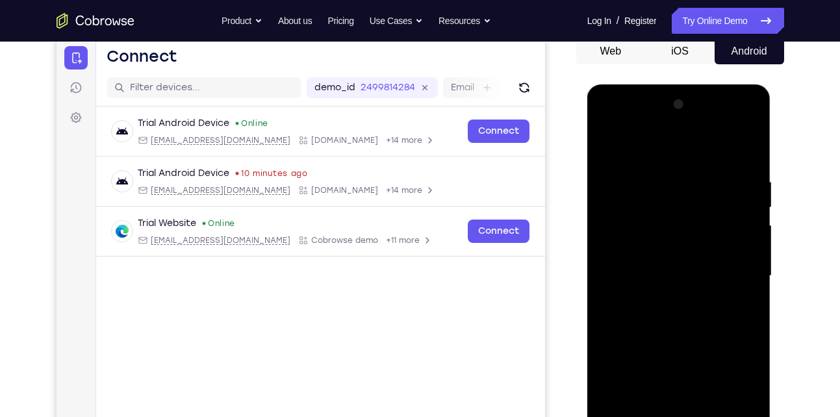
scroll to position [130, 0]
click at [726, 237] on div at bounding box center [679, 277] width 164 height 364
click at [749, 111] on div at bounding box center [679, 277] width 164 height 364
click at [610, 146] on div at bounding box center [679, 277] width 164 height 364
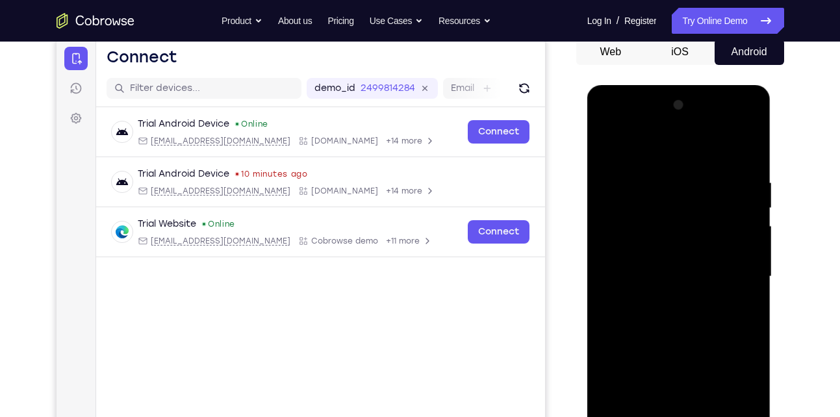
click at [744, 146] on div at bounding box center [679, 277] width 164 height 364
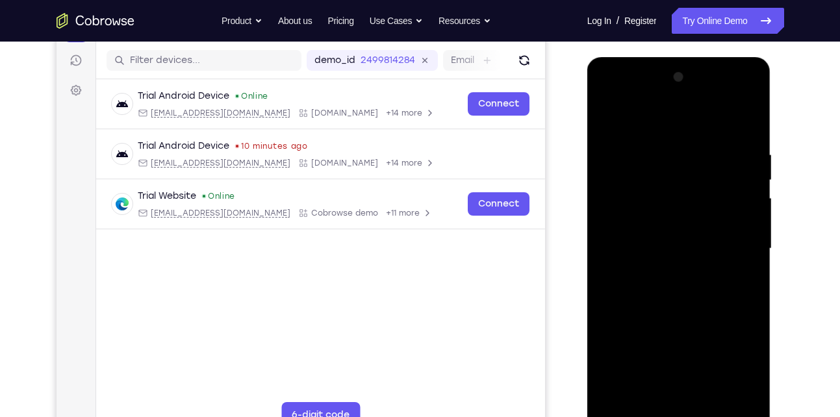
scroll to position [159, 0]
click at [621, 402] on div at bounding box center [679, 248] width 164 height 364
drag, startPoint x: 649, startPoint y: 159, endPoint x: 576, endPoint y: 155, distance: 73.6
click at [588, 155] on html "Online web based iOS Simulators and Android Emulators. Run iPhone, iPad, Mobile…" at bounding box center [680, 252] width 185 height 390
click at [649, 137] on div at bounding box center [679, 248] width 164 height 364
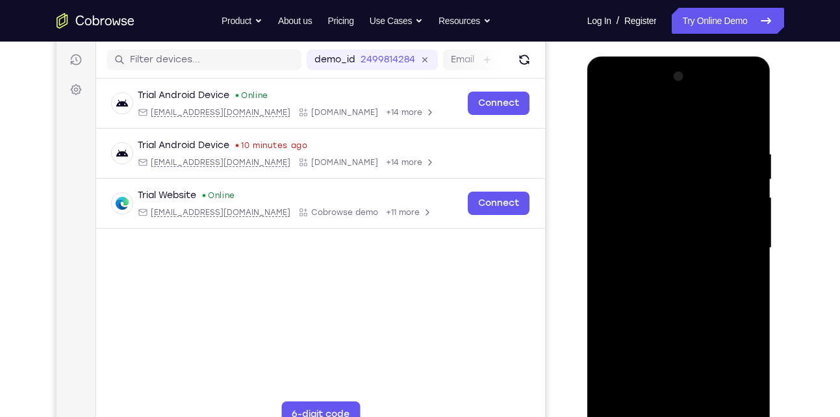
click at [731, 235] on div at bounding box center [679, 248] width 164 height 364
click at [751, 291] on div at bounding box center [679, 248] width 164 height 364
click at [744, 120] on div at bounding box center [679, 248] width 164 height 364
drag, startPoint x: 677, startPoint y: 156, endPoint x: 851, endPoint y: 159, distance: 174.2
click at [773, 159] on html "Online web based iOS Simulators and Android Emulators. Run iPhone, iPad, Mobile…" at bounding box center [680, 252] width 185 height 390
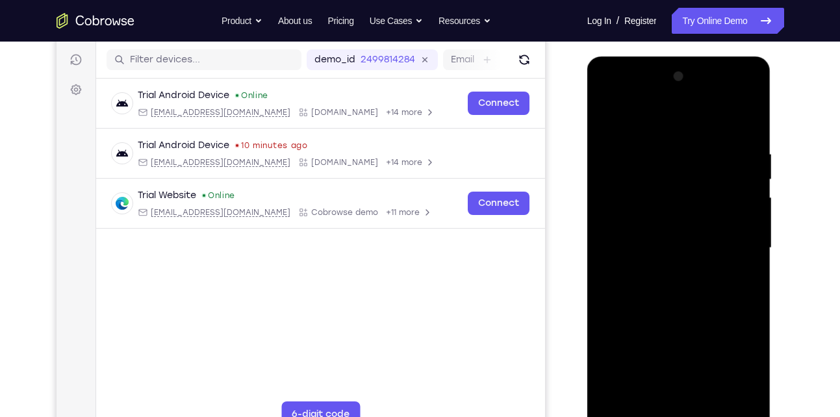
click at [630, 150] on div at bounding box center [679, 248] width 164 height 364
click at [694, 262] on div at bounding box center [679, 248] width 164 height 364
click at [669, 309] on div at bounding box center [679, 248] width 164 height 364
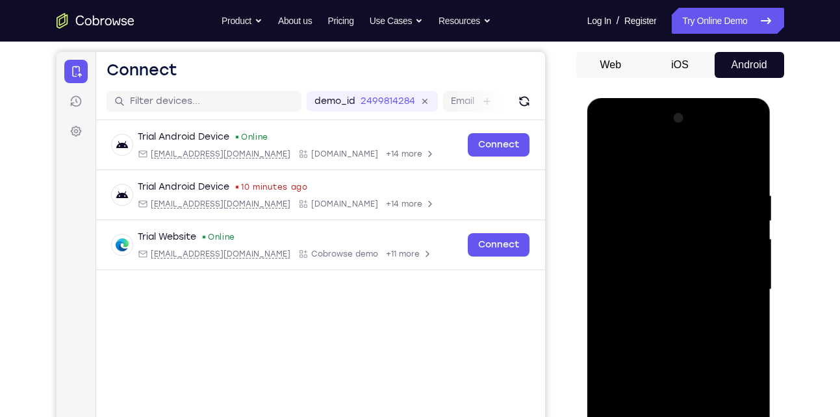
scroll to position [116, 0]
click at [608, 140] on div at bounding box center [679, 291] width 164 height 364
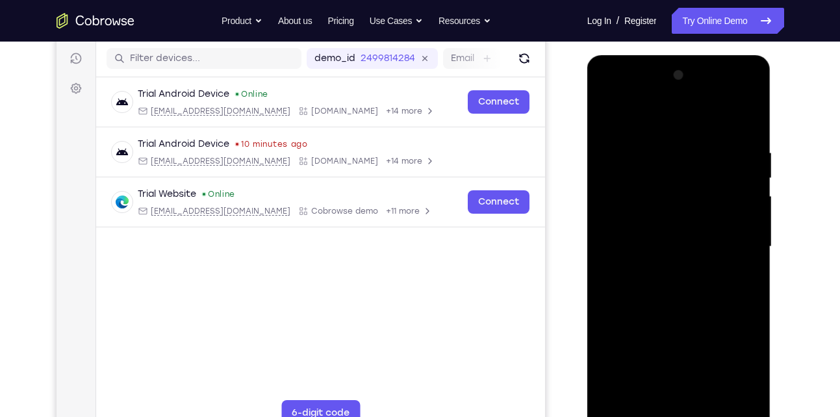
drag, startPoint x: 729, startPoint y: 337, endPoint x: 765, endPoint y: 94, distance: 245.7
click at [765, 94] on div at bounding box center [680, 248] width 184 height 387
drag, startPoint x: 681, startPoint y: 280, endPoint x: 702, endPoint y: 69, distance: 212.3
click at [702, 69] on div at bounding box center [679, 247] width 164 height 364
drag, startPoint x: 679, startPoint y: 196, endPoint x: 742, endPoint y: 58, distance: 151.8
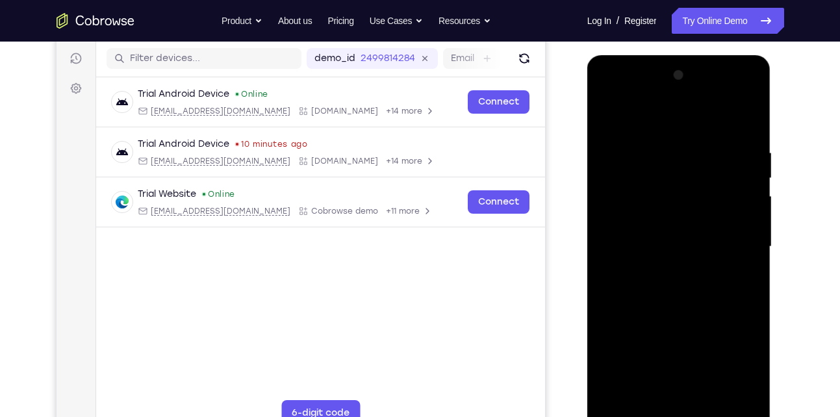
click at [742, 58] on div at bounding box center [680, 248] width 184 height 387
drag, startPoint x: 660, startPoint y: 242, endPoint x: 686, endPoint y: 58, distance: 185.8
click at [686, 58] on div at bounding box center [680, 248] width 184 height 387
drag, startPoint x: 676, startPoint y: 312, endPoint x: 684, endPoint y: 85, distance: 227.0
click at [684, 85] on div at bounding box center [679, 247] width 164 height 364
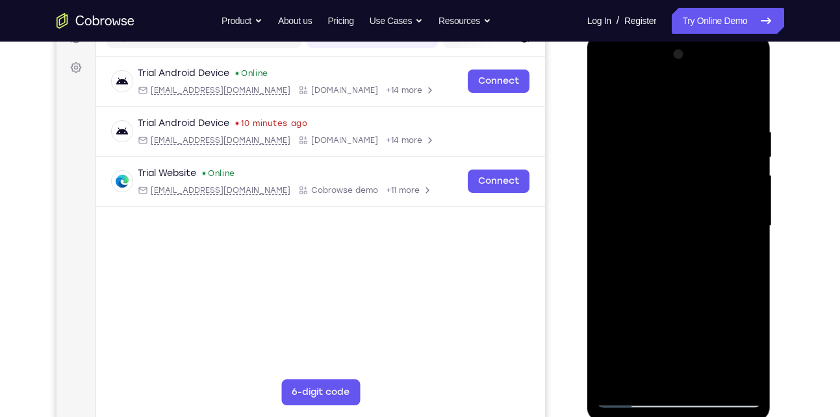
scroll to position [179, 0]
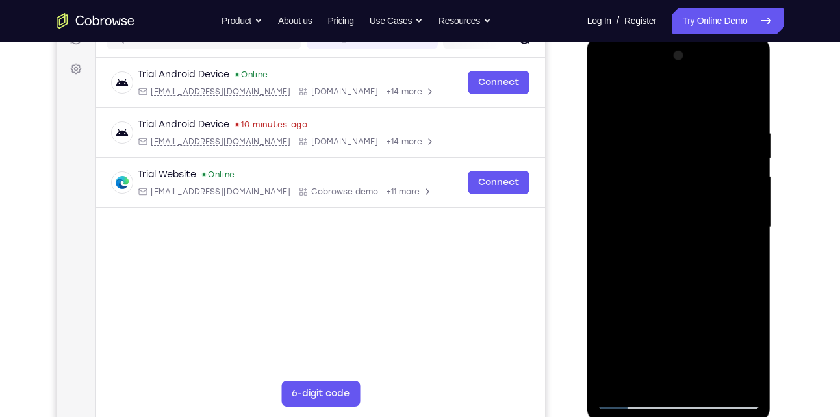
drag, startPoint x: 665, startPoint y: 252, endPoint x: 665, endPoint y: 103, distance: 148.2
click at [665, 103] on div at bounding box center [679, 228] width 164 height 364
drag, startPoint x: 671, startPoint y: 285, endPoint x: 756, endPoint y: 58, distance: 242.3
click at [756, 58] on div at bounding box center [679, 228] width 164 height 364
click at [718, 195] on div at bounding box center [679, 228] width 164 height 364
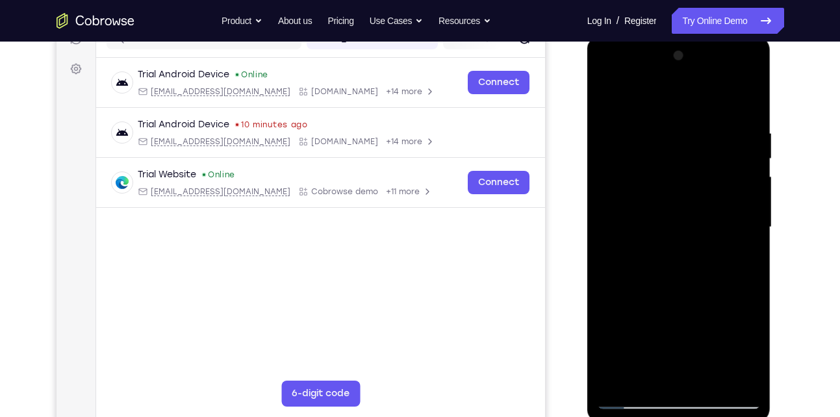
click at [718, 195] on div at bounding box center [679, 228] width 164 height 364
drag, startPoint x: 709, startPoint y: 274, endPoint x: 749, endPoint y: 58, distance: 219.4
click at [749, 58] on div at bounding box center [679, 228] width 164 height 364
click at [649, 378] on div at bounding box center [679, 228] width 164 height 364
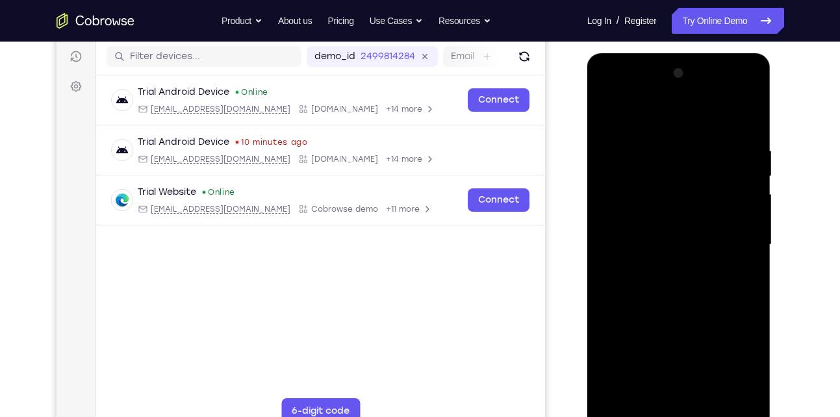
scroll to position [161, 0]
click at [701, 112] on div at bounding box center [679, 246] width 164 height 364
click at [781, 180] on div at bounding box center [681, 244] width 208 height 400
click at [657, 184] on div at bounding box center [679, 246] width 164 height 364
click at [668, 176] on div at bounding box center [679, 246] width 164 height 364
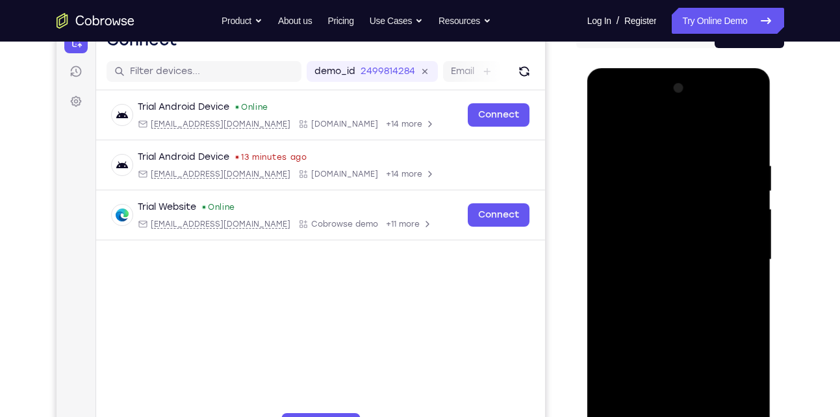
scroll to position [143, 0]
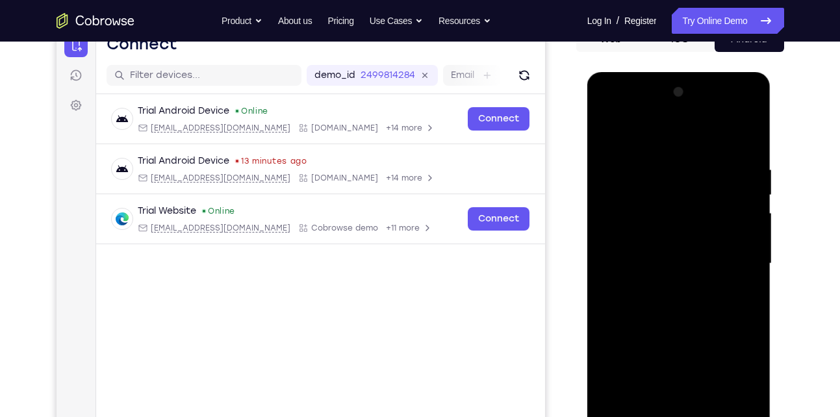
drag, startPoint x: 661, startPoint y: 174, endPoint x: 644, endPoint y: 254, distance: 81.2
click at [644, 254] on div at bounding box center [679, 264] width 164 height 364
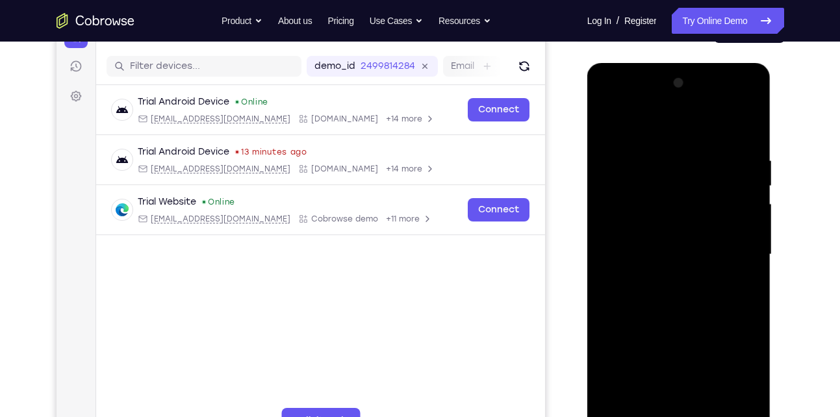
scroll to position [153, 0]
drag, startPoint x: 621, startPoint y: 159, endPoint x: 625, endPoint y: 146, distance: 12.8
click at [625, 146] on div at bounding box center [679, 254] width 164 height 364
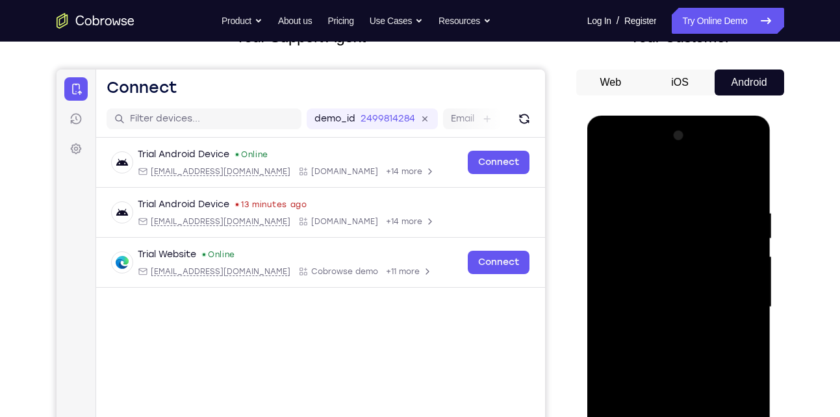
scroll to position [103, 0]
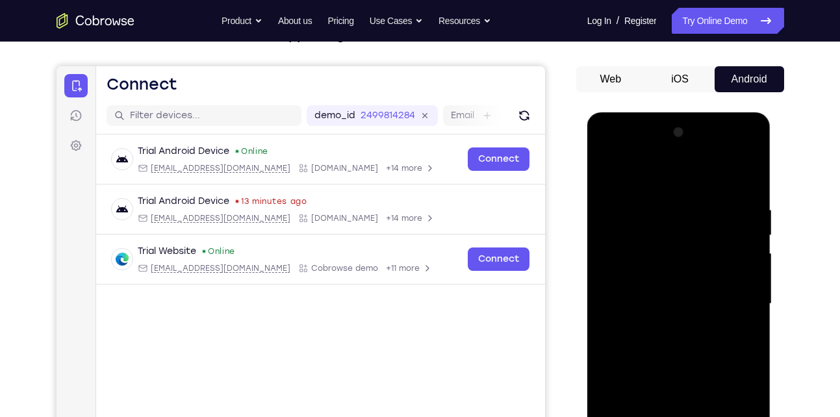
drag, startPoint x: 650, startPoint y: 190, endPoint x: 639, endPoint y: 257, distance: 67.2
click at [639, 257] on div at bounding box center [679, 304] width 164 height 364
click at [650, 198] on div at bounding box center [679, 304] width 164 height 364
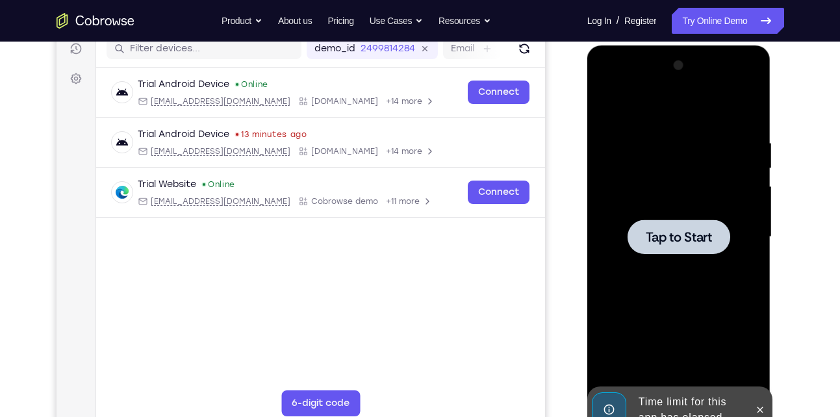
scroll to position [170, 0]
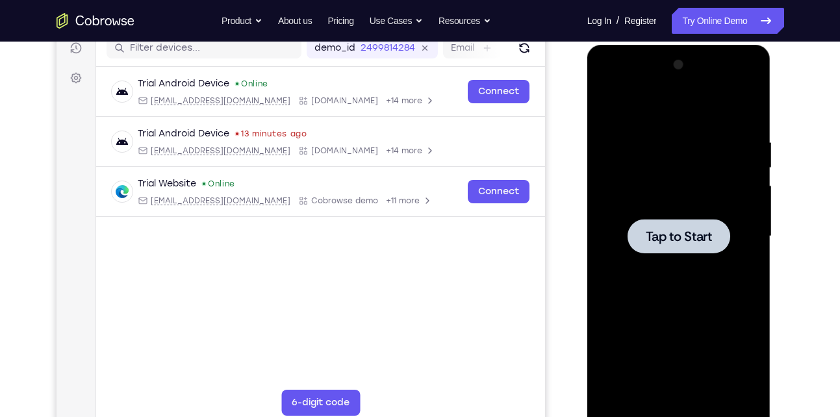
click at [657, 184] on div at bounding box center [679, 237] width 164 height 364
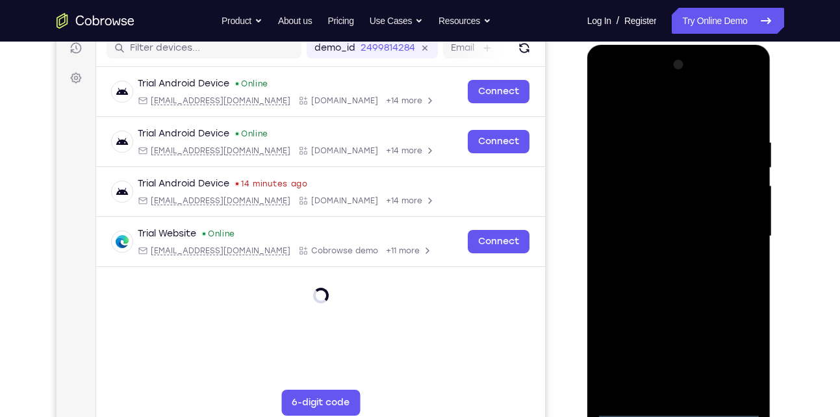
click at [686, 411] on div at bounding box center [679, 237] width 164 height 364
click at [738, 354] on div at bounding box center [679, 237] width 164 height 364
click at [632, 88] on div at bounding box center [679, 237] width 164 height 364
click at [736, 229] on div at bounding box center [679, 237] width 164 height 364
click at [662, 258] on div at bounding box center [679, 237] width 164 height 364
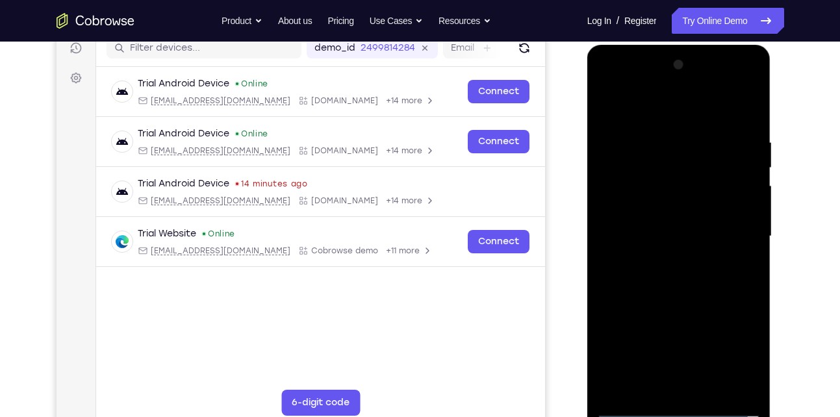
click at [674, 225] on div at bounding box center [679, 237] width 164 height 364
click at [675, 207] on div at bounding box center [679, 237] width 164 height 364
click at [698, 229] on div at bounding box center [679, 237] width 164 height 364
click at [701, 274] on div at bounding box center [679, 237] width 164 height 364
click at [742, 104] on div at bounding box center [679, 237] width 164 height 364
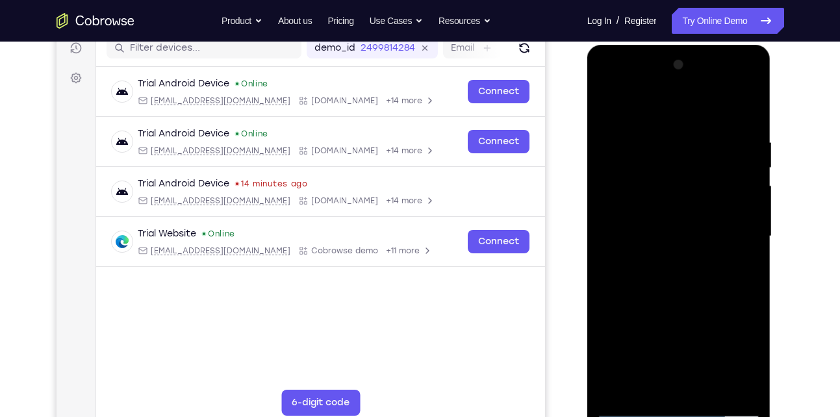
click at [670, 278] on div at bounding box center [679, 237] width 164 height 364
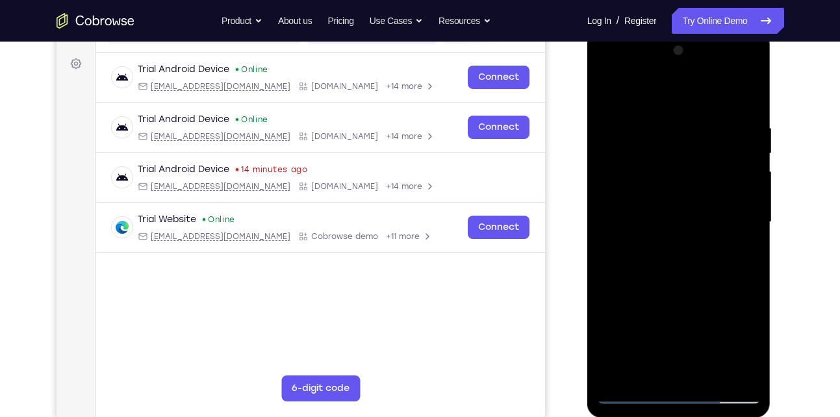
scroll to position [186, 0]
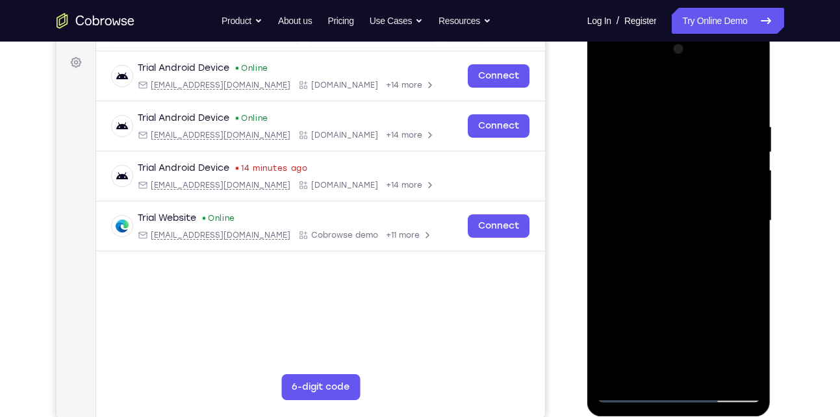
click at [703, 281] on div at bounding box center [679, 221] width 164 height 364
